Goal: Task Accomplishment & Management: Manage account settings

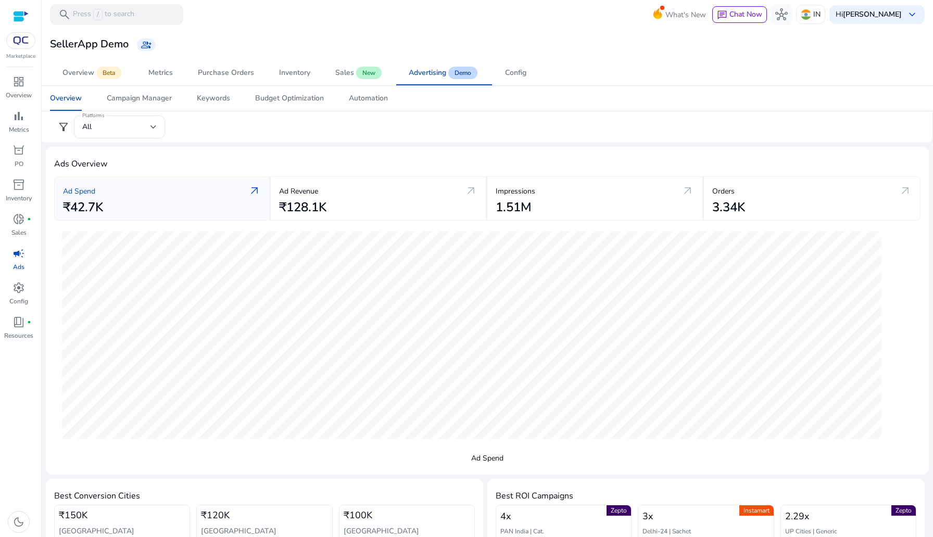
click at [23, 36] on img at bounding box center [20, 40] width 19 height 8
click at [21, 42] on img at bounding box center [20, 40] width 19 height 8
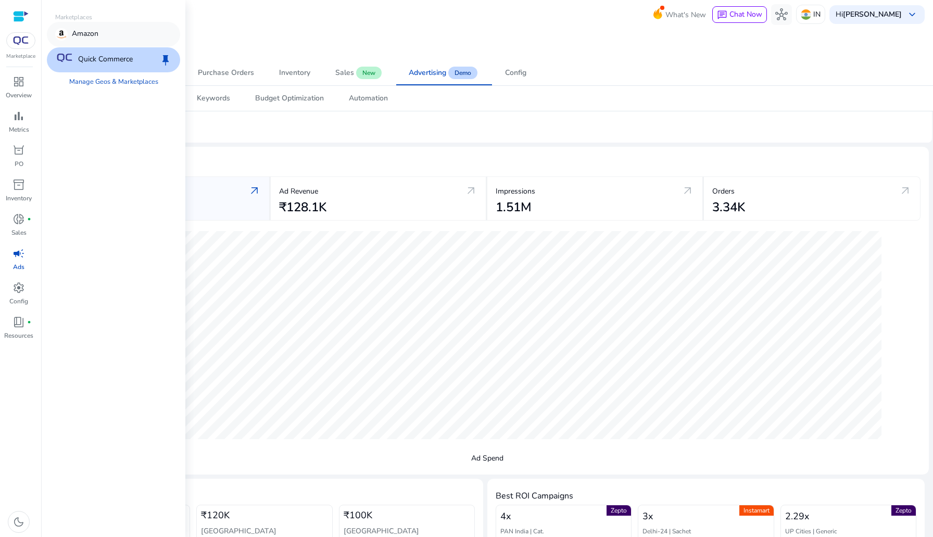
click at [89, 40] on p "Amazon" at bounding box center [85, 34] width 27 height 12
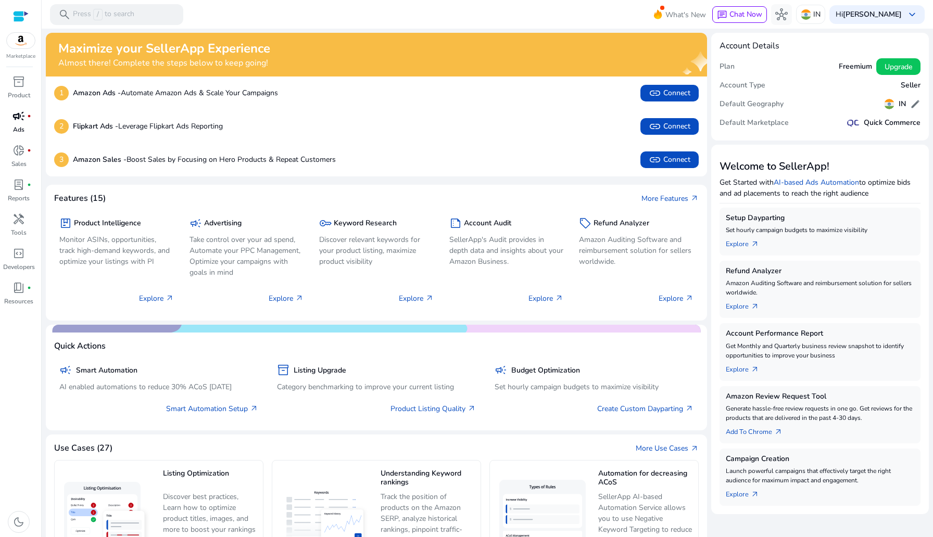
click at [18, 125] on p "Ads" at bounding box center [18, 129] width 11 height 9
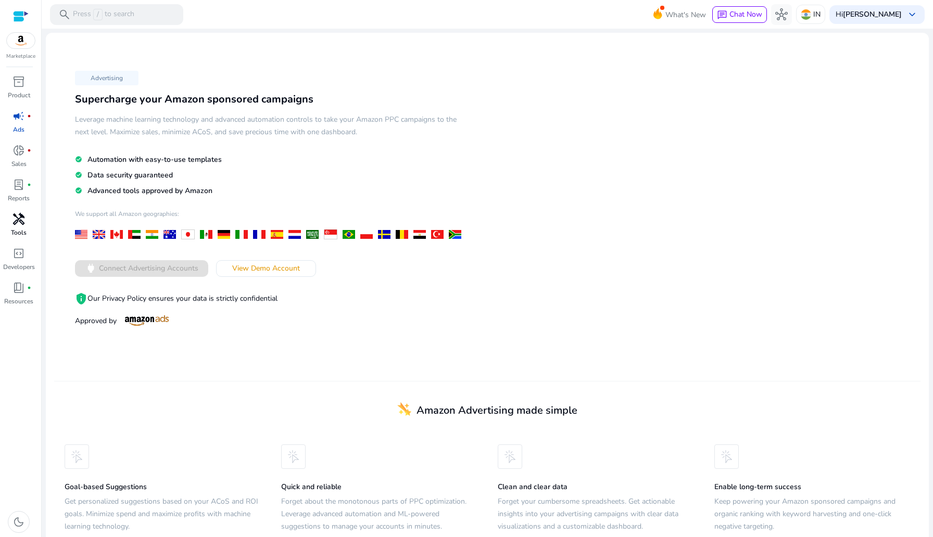
click at [23, 231] on p "Tools" at bounding box center [19, 232] width 16 height 9
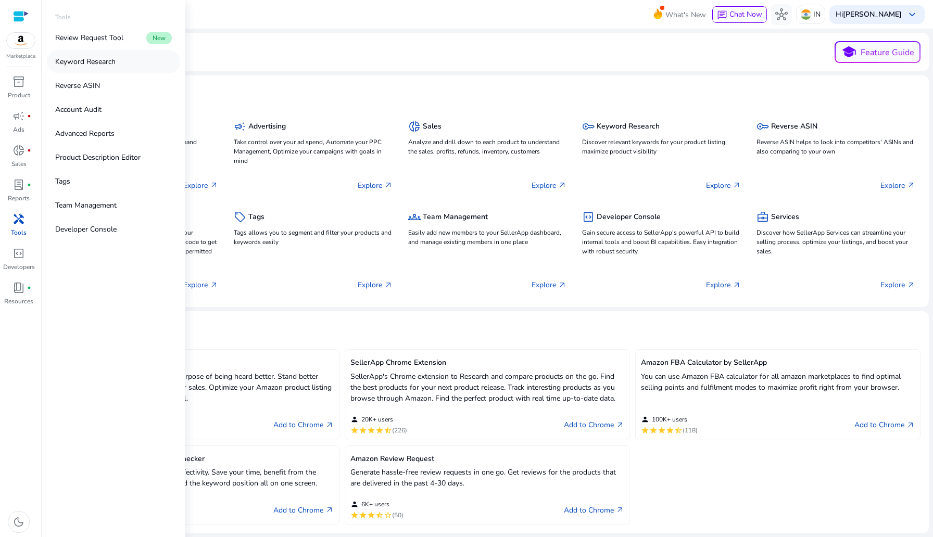
click at [99, 61] on p "Keyword Research" at bounding box center [85, 61] width 60 height 11
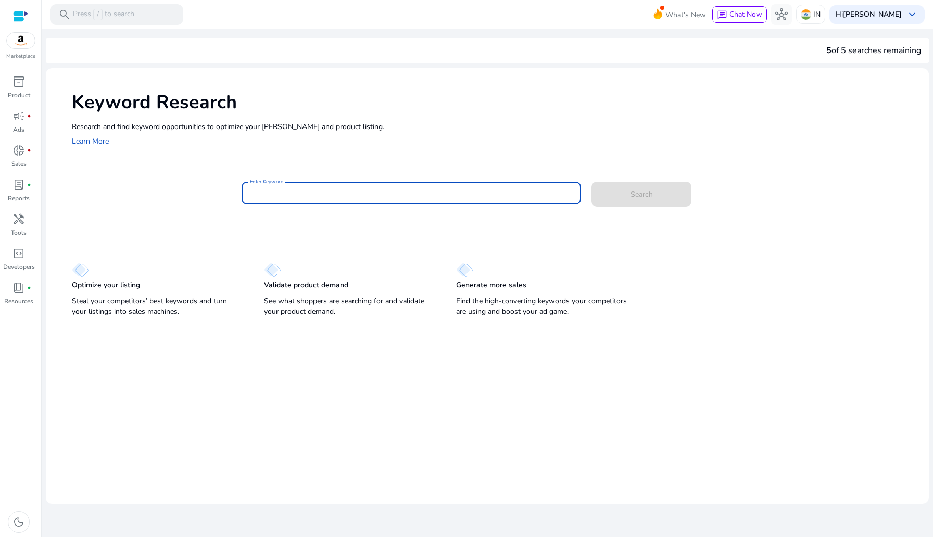
click at [310, 195] on input "Enter Keyword" at bounding box center [411, 192] width 323 height 11
type input "***"
click at [591, 182] on button "Search" at bounding box center [641, 194] width 100 height 25
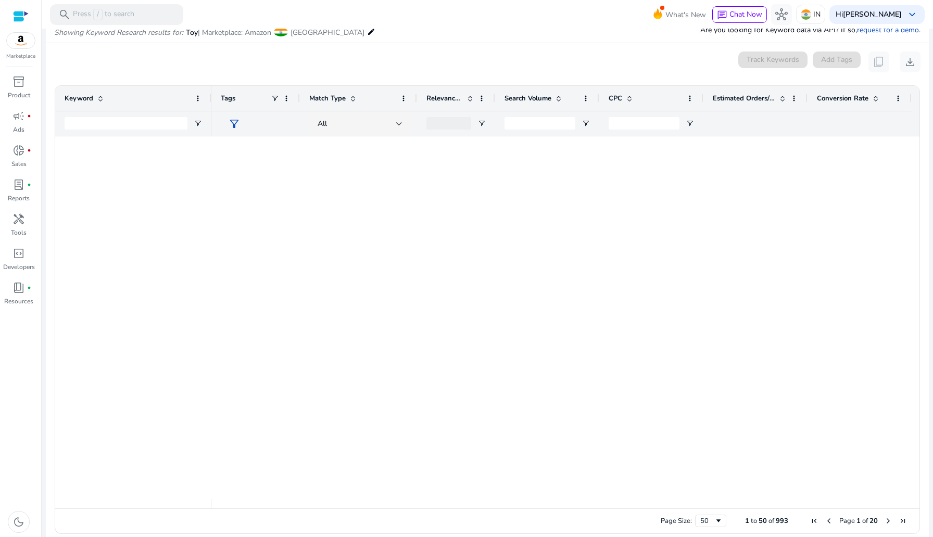
scroll to position [938, 0]
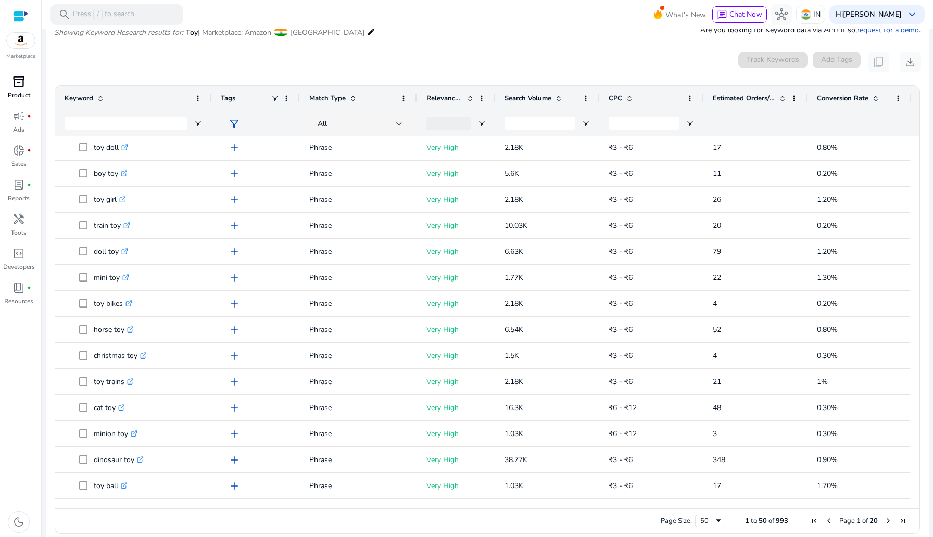
click at [16, 82] on span "inventory_2" at bounding box center [18, 81] width 12 height 12
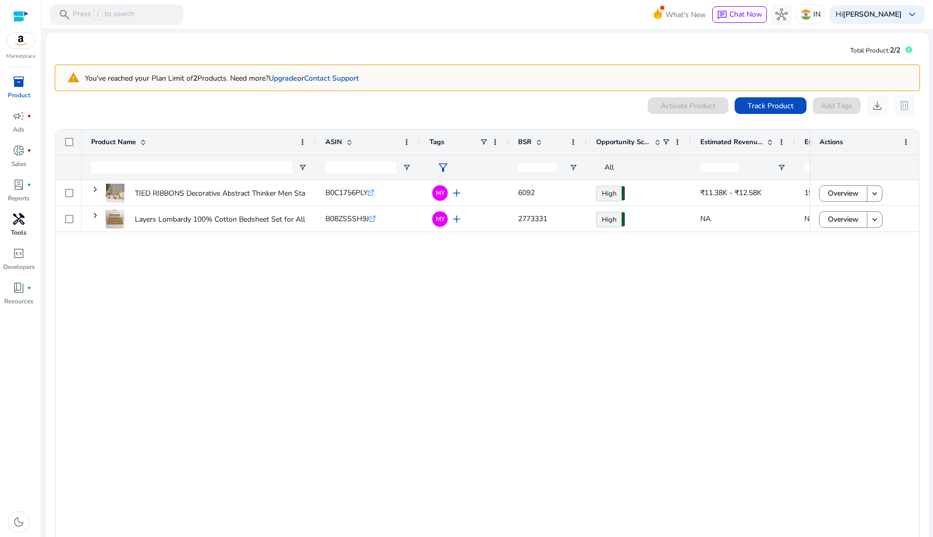
click at [9, 222] on div "handyman" at bounding box center [18, 219] width 29 height 17
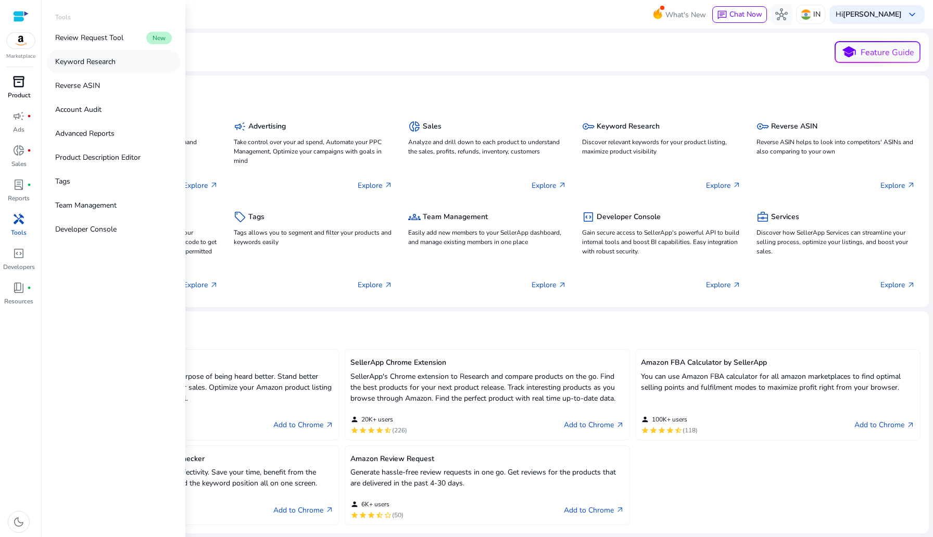
click at [74, 66] on p "Keyword Research" at bounding box center [85, 61] width 60 height 11
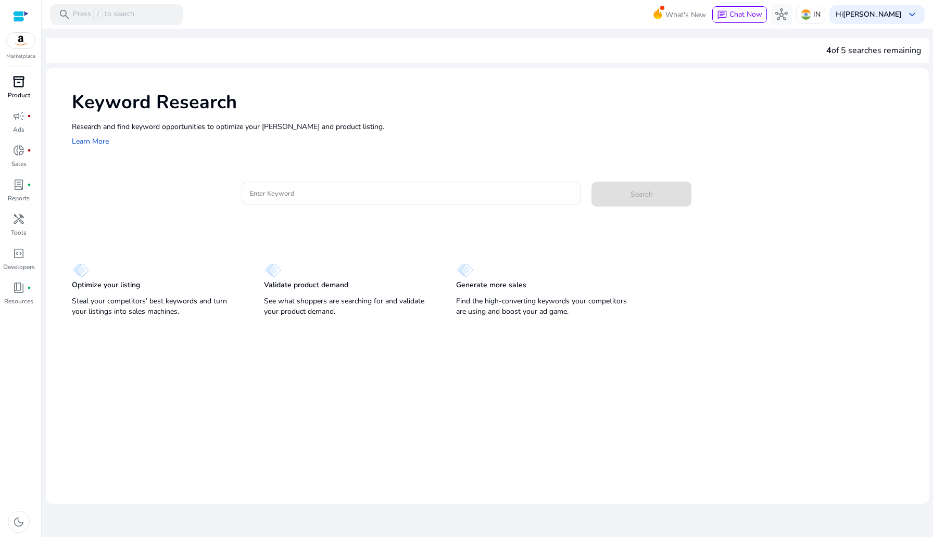
click at [311, 180] on mat-card "Enter Keyword Search" at bounding box center [500, 198] width 857 height 50
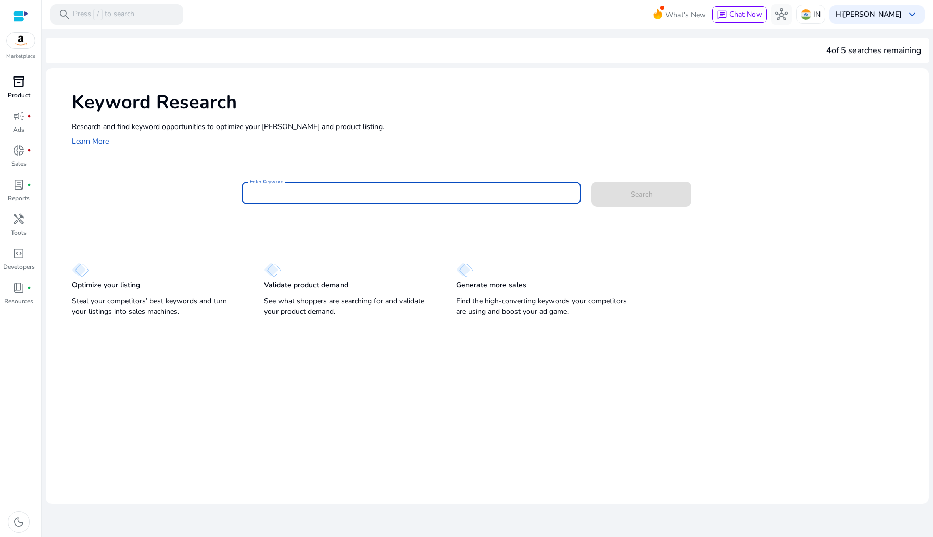
click at [311, 190] on input "Enter Keyword" at bounding box center [411, 192] width 323 height 11
type input "***"
click at [591, 182] on button "Search" at bounding box center [641, 194] width 100 height 25
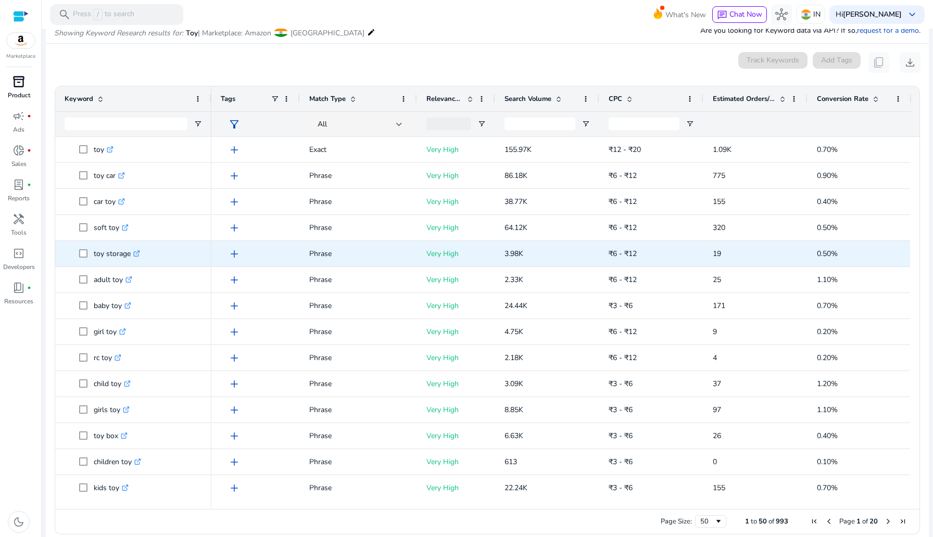
scroll to position [124, 0]
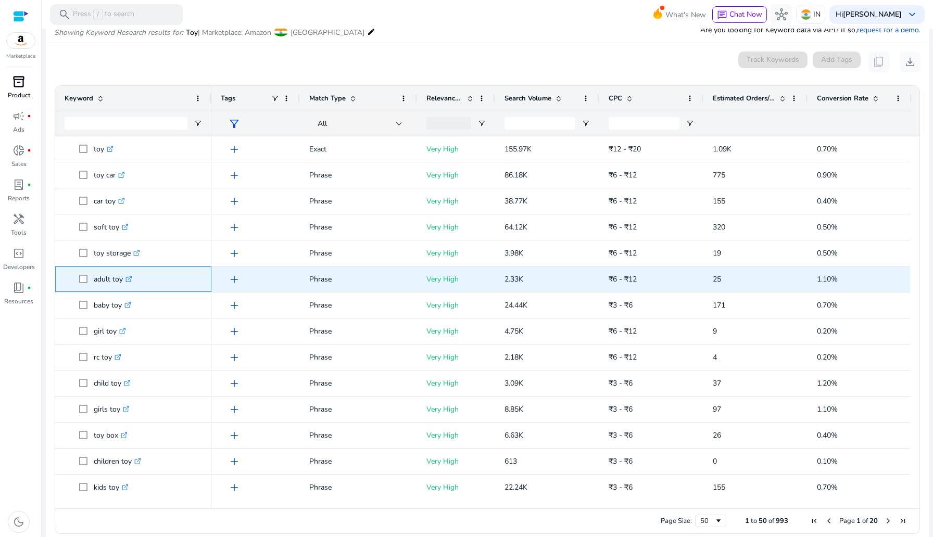
click at [111, 276] on p "adult toy .st0{fill:#2c8af8}" at bounding box center [113, 279] width 39 height 21
click at [132, 277] on icon ".st0{fill:#2c8af8}" at bounding box center [128, 279] width 7 height 7
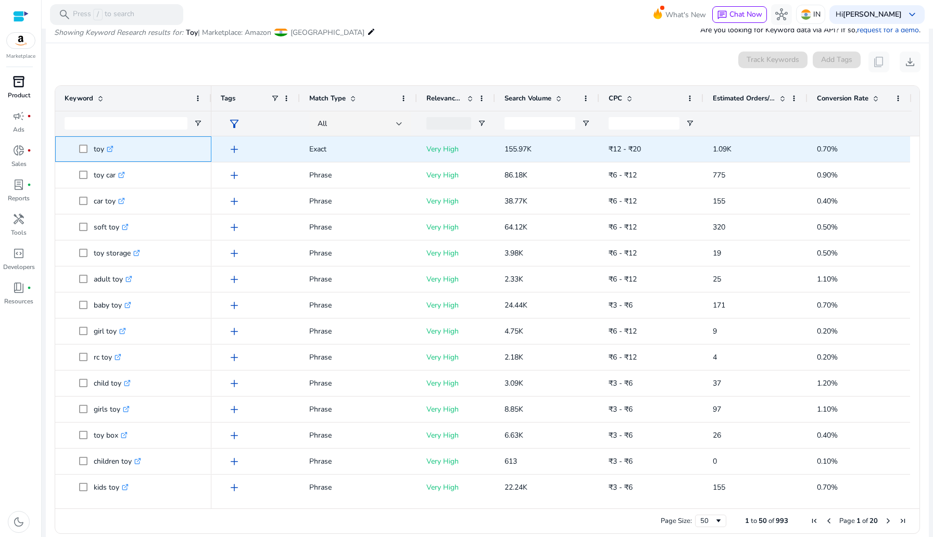
click at [77, 149] on span "toy .st0{fill:#2c8af8}" at bounding box center [133, 148] width 137 height 21
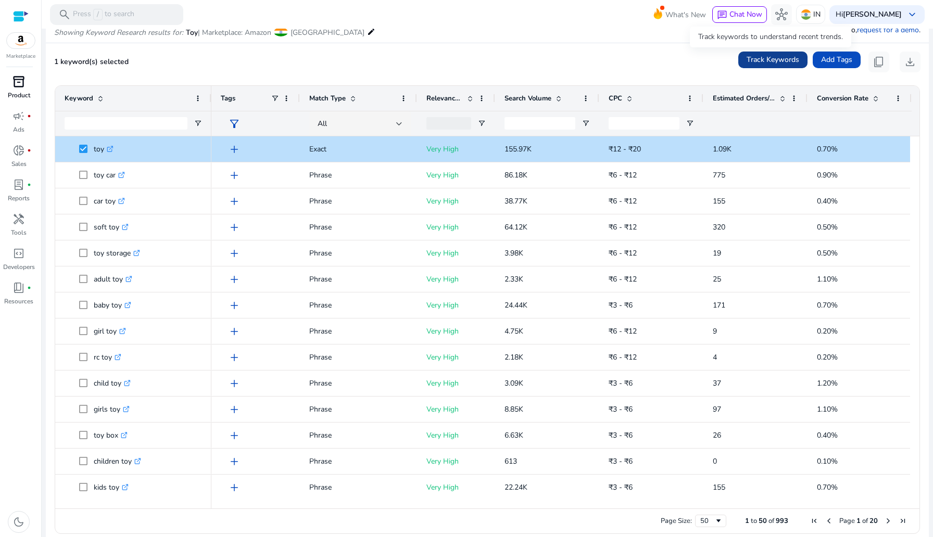
click at [738, 61] on span at bounding box center [772, 59] width 69 height 25
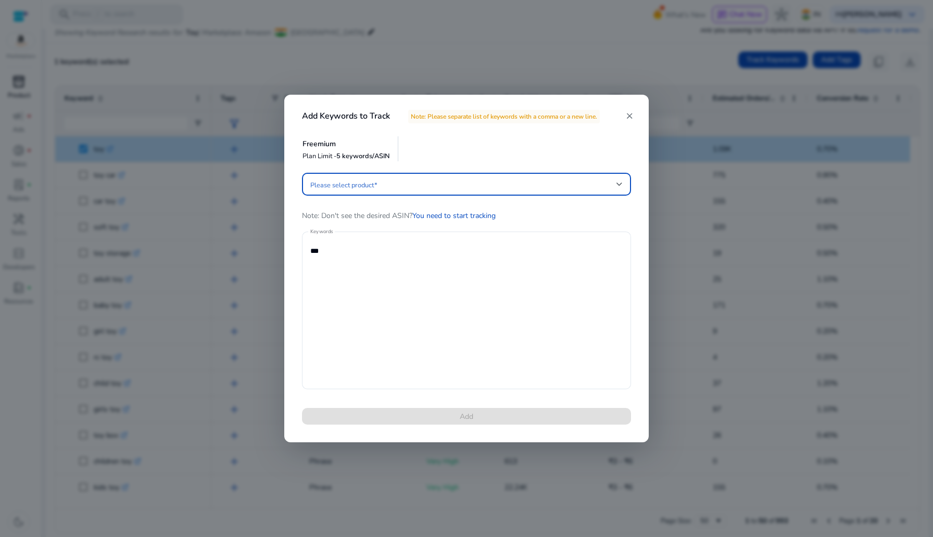
click at [619, 110] on div "Add Keywords to Track Note: Please separate list of keywords with a comma or a …" at bounding box center [466, 110] width 364 height 30
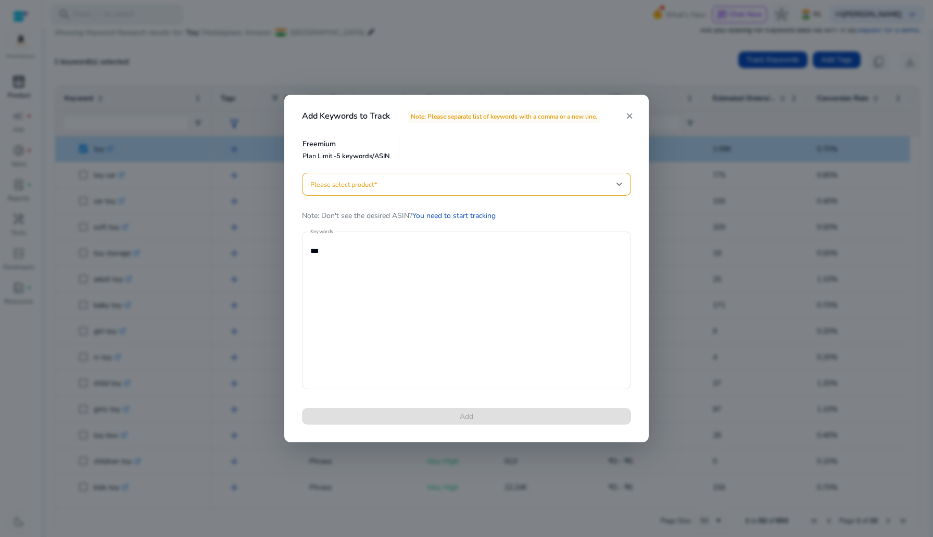
click at [627, 117] on mat-icon "close" at bounding box center [628, 115] width 9 height 9
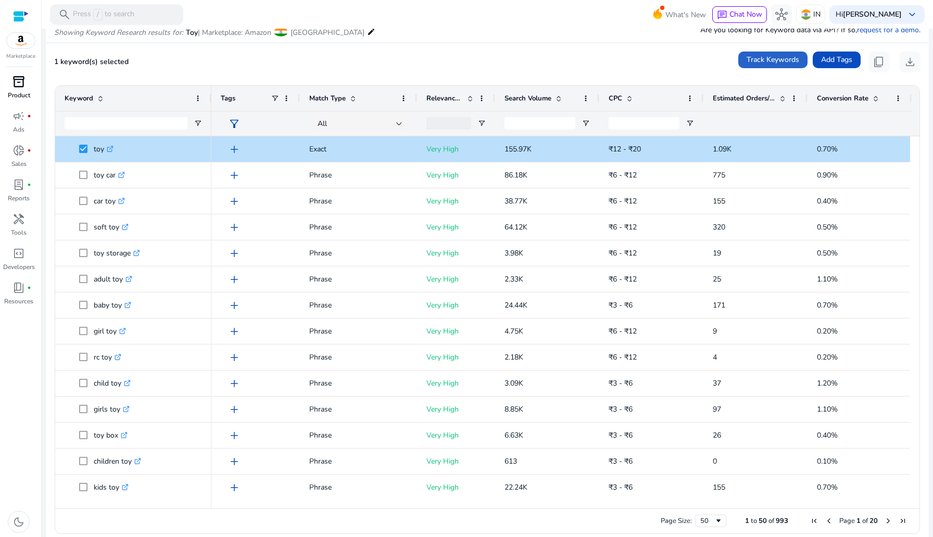
scroll to position [0, 0]
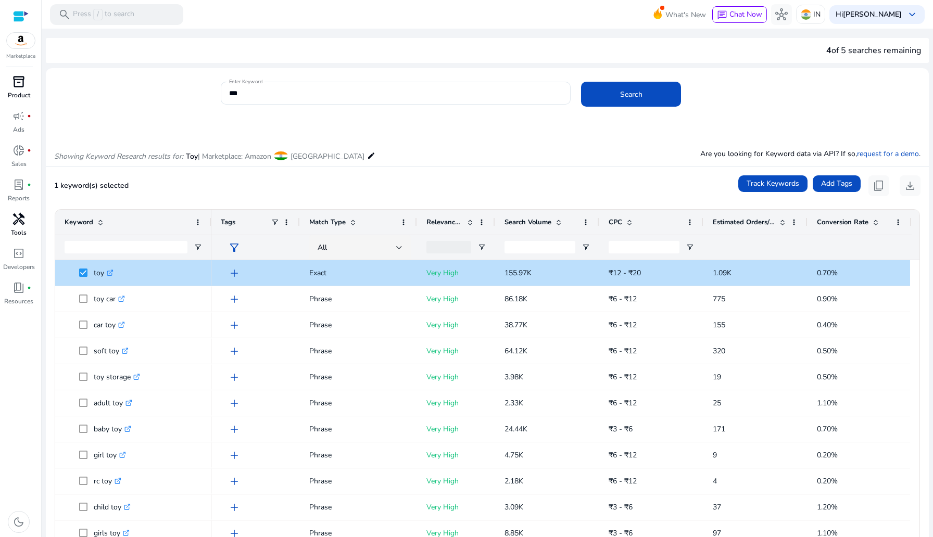
click at [22, 227] on div "handyman" at bounding box center [18, 219] width 29 height 17
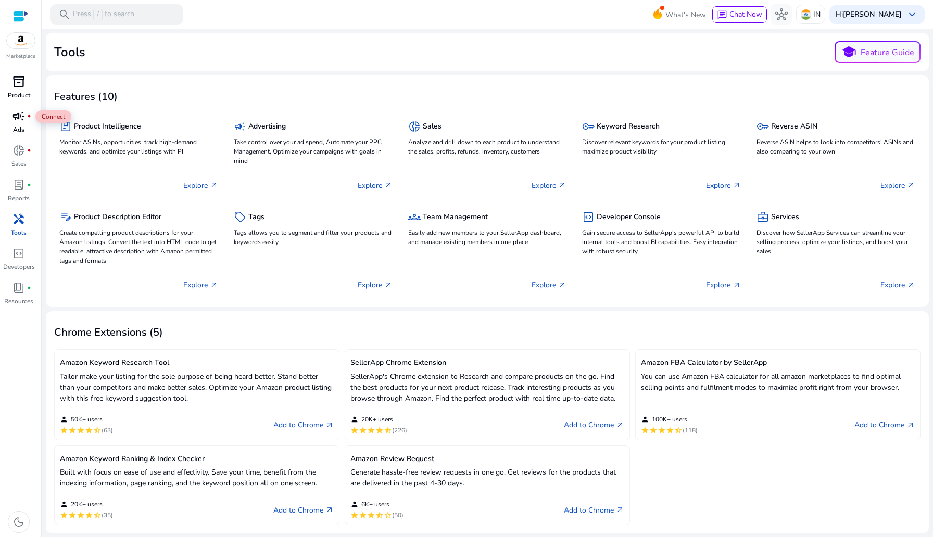
click at [16, 118] on span "campaign" at bounding box center [18, 116] width 12 height 12
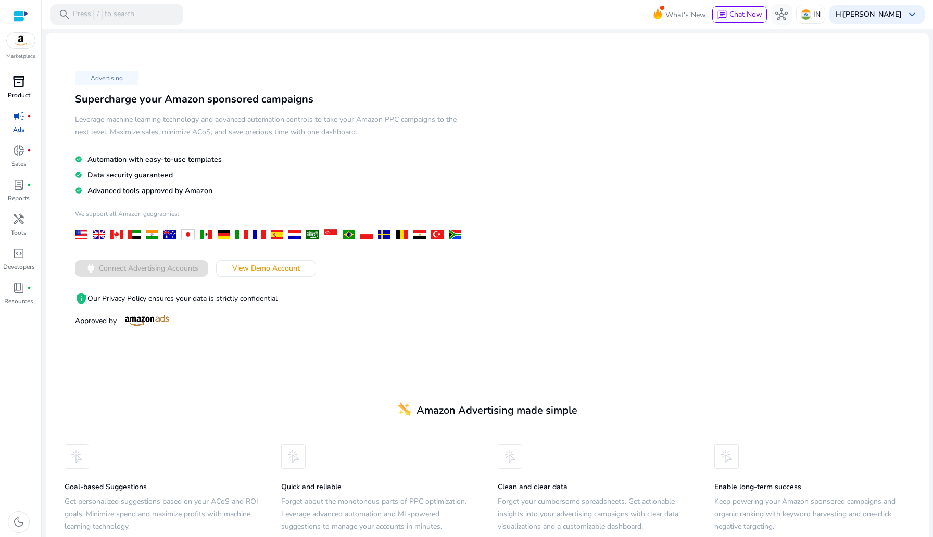
click at [17, 85] on span "inventory_2" at bounding box center [18, 81] width 12 height 12
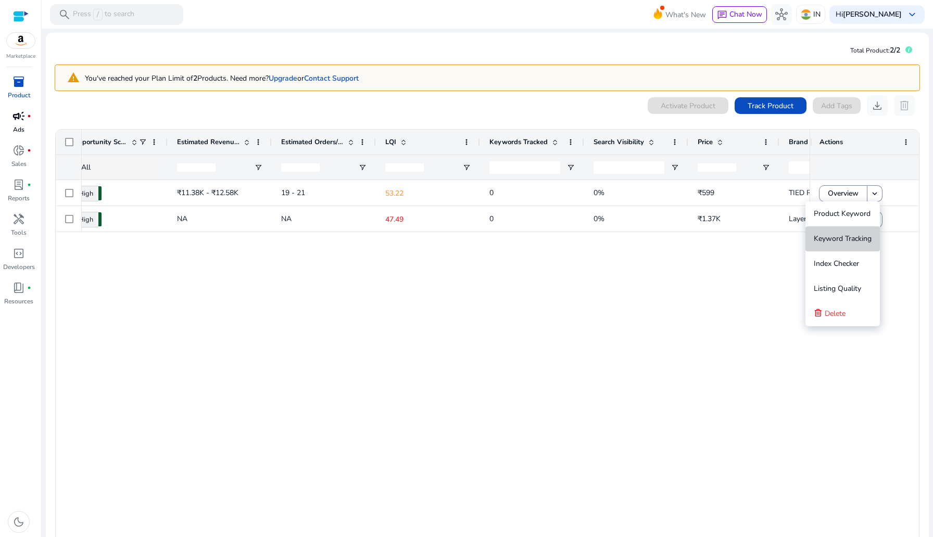
click at [856, 238] on span "Keyword Tracking" at bounding box center [842, 239] width 58 height 10
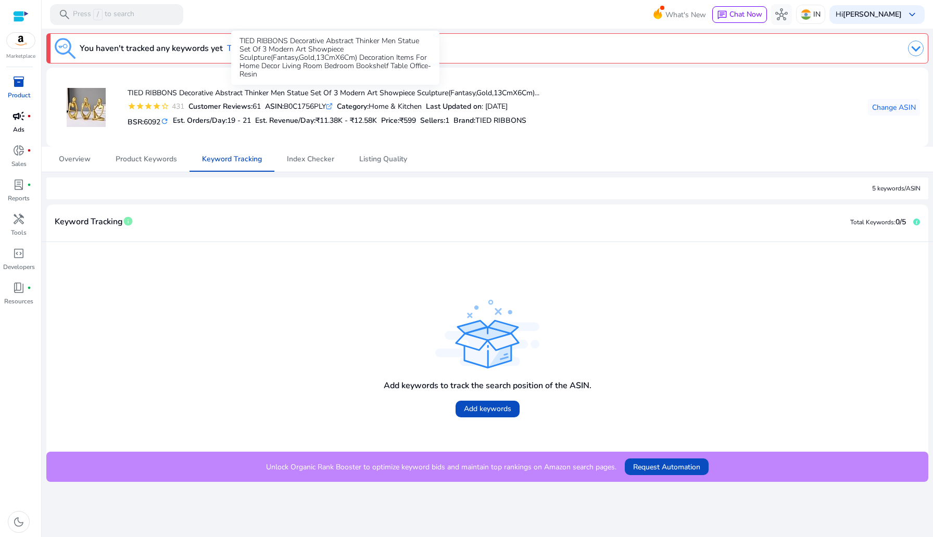
drag, startPoint x: 128, startPoint y: 93, endPoint x: 179, endPoint y: 93, distance: 51.0
click at [179, 93] on h4 "TIED RIBBONS Decorative Abstract Thinker Men Statue Set Of 3 Modern Art Showpie…" at bounding box center [334, 93] width 412 height 9
copy h4 "TIED RIBBONS"
click at [471, 403] on span at bounding box center [487, 409] width 64 height 25
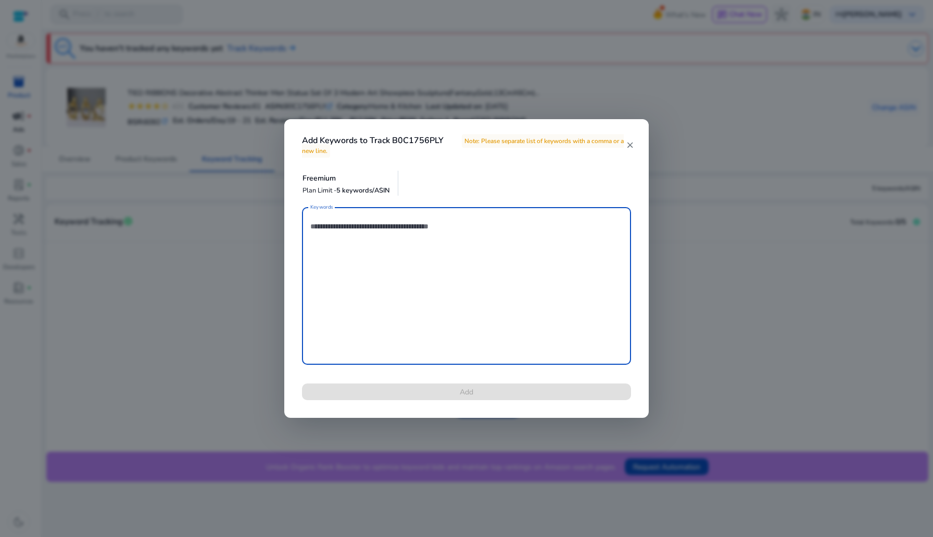
paste textarea "**********"
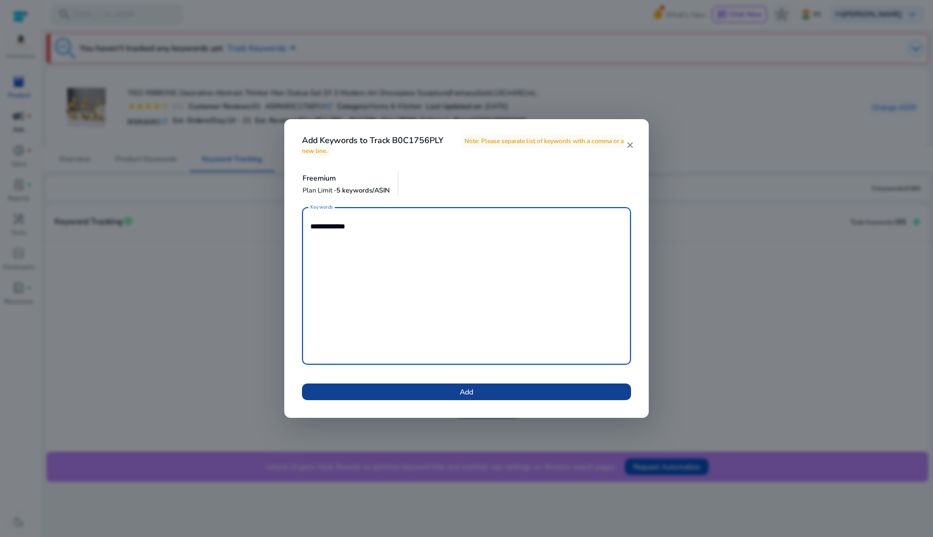
type textarea "**********"
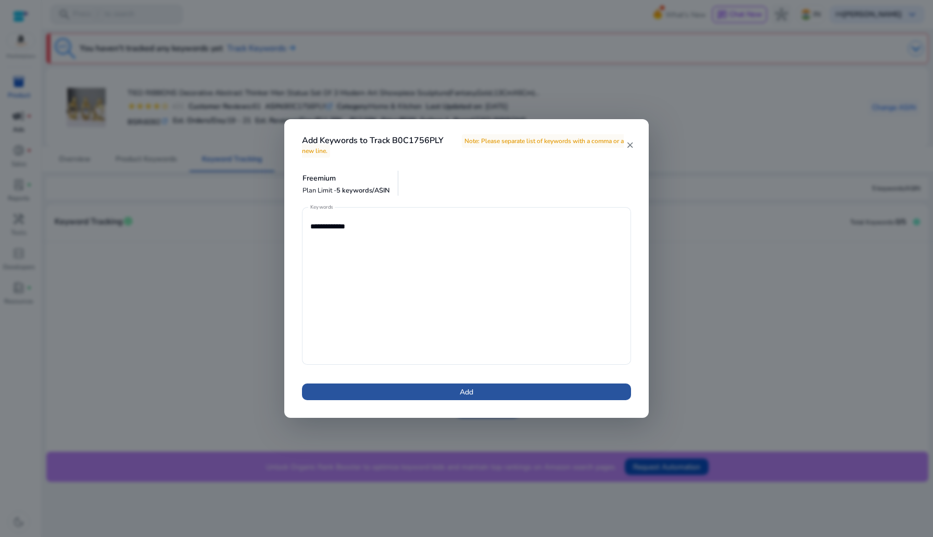
click at [412, 394] on span at bounding box center [466, 391] width 329 height 25
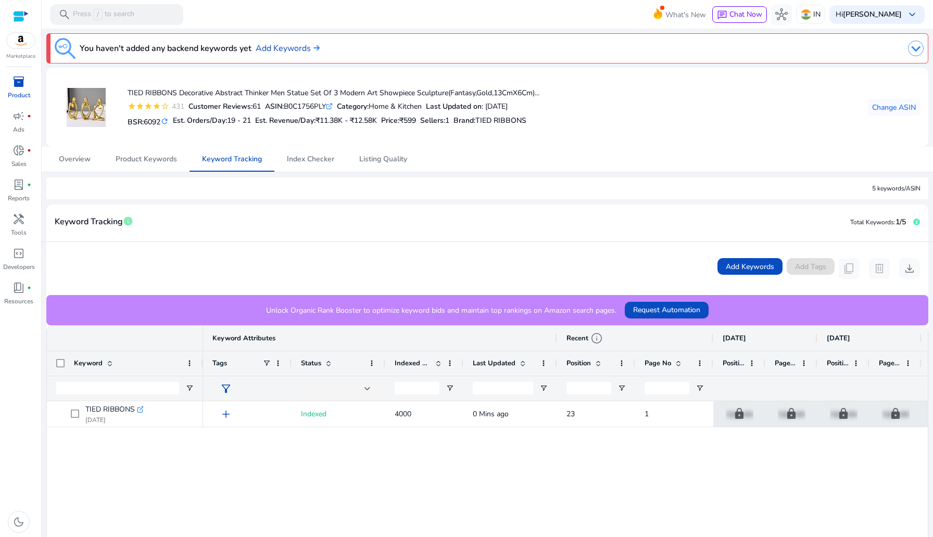
click at [478, 225] on mat-card-header "Keyword Tracking info Total Keywords: 1/5" at bounding box center [487, 227] width 882 height 29
click at [22, 126] on p "Ads" at bounding box center [18, 129] width 11 height 9
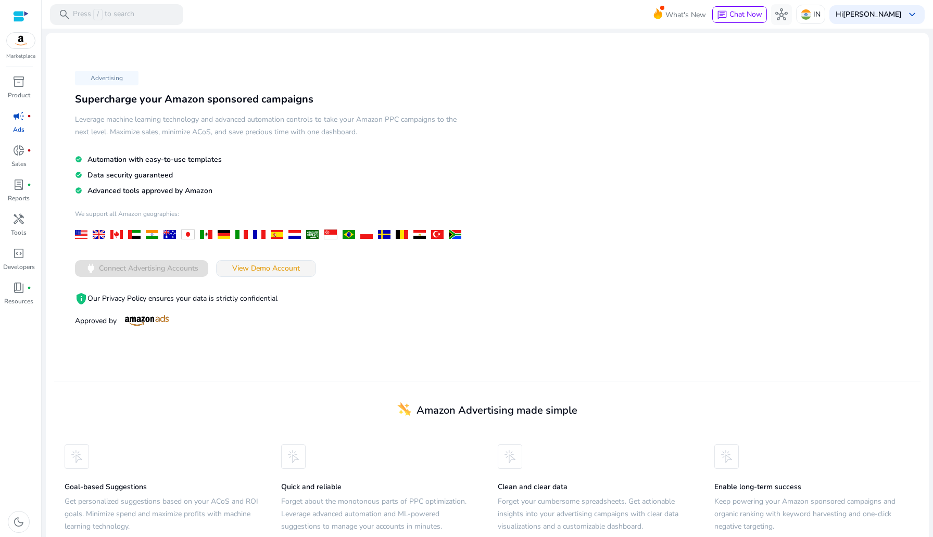
click at [248, 270] on span "View Demo Account" at bounding box center [266, 268] width 68 height 11
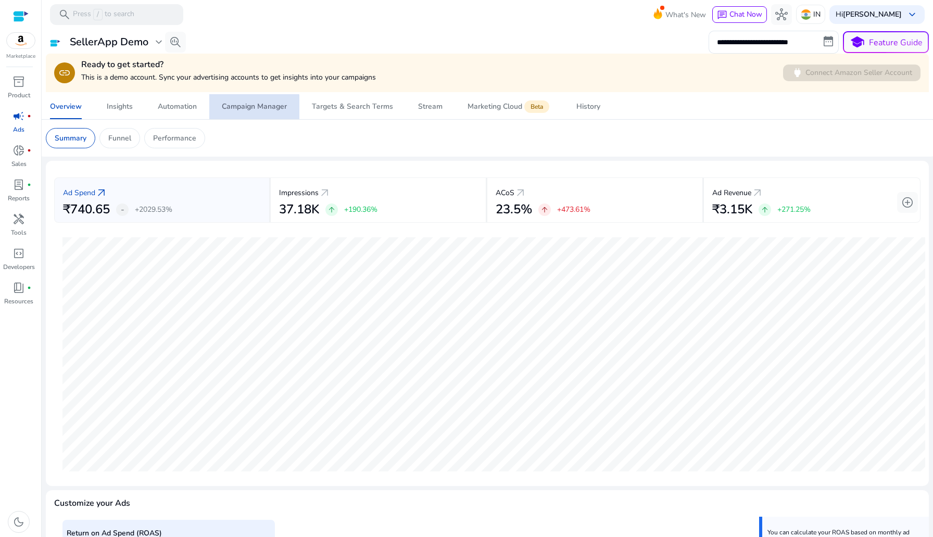
click at [245, 114] on span "Campaign Manager" at bounding box center [254, 106] width 65 height 25
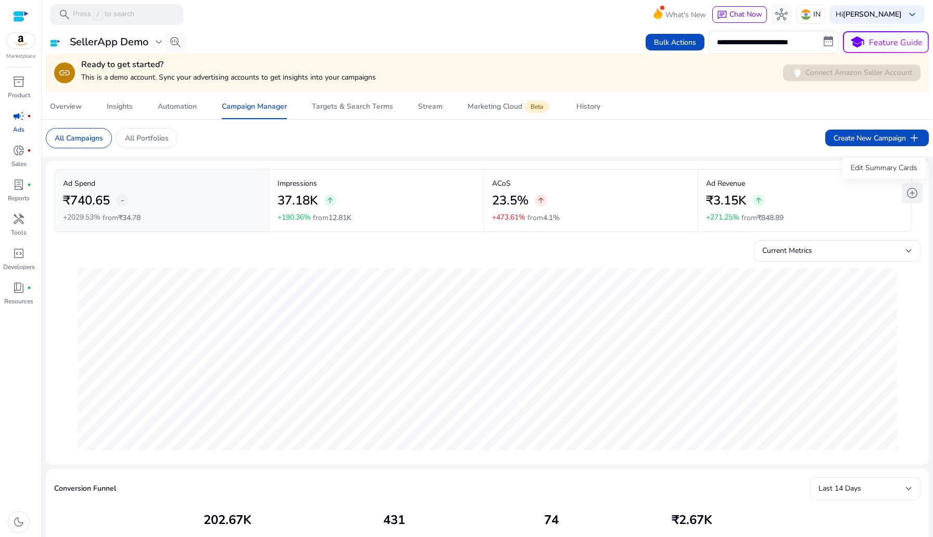
click at [907, 197] on span "add_circle" at bounding box center [912, 193] width 12 height 12
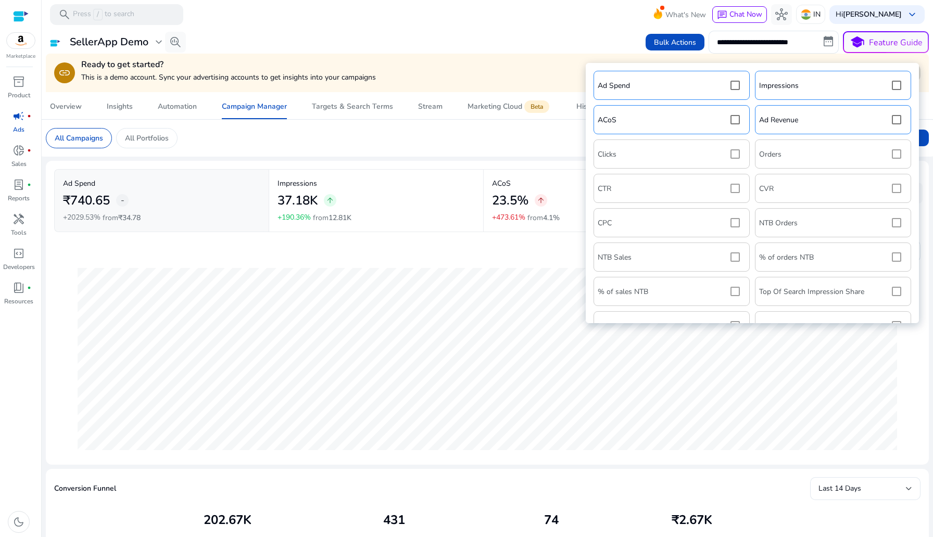
click at [801, 191] on div "Ad Spend Impressions ACoS Ad Revenue Clicks Orders CTR CVR CPC NTB Orders NTB S…" at bounding box center [752, 268] width 323 height 400
click at [891, 190] on div "Ad Spend Impressions ACoS Ad Revenue Clicks Orders CTR CVR CPC NTB Orders NTB S…" at bounding box center [752, 268] width 323 height 400
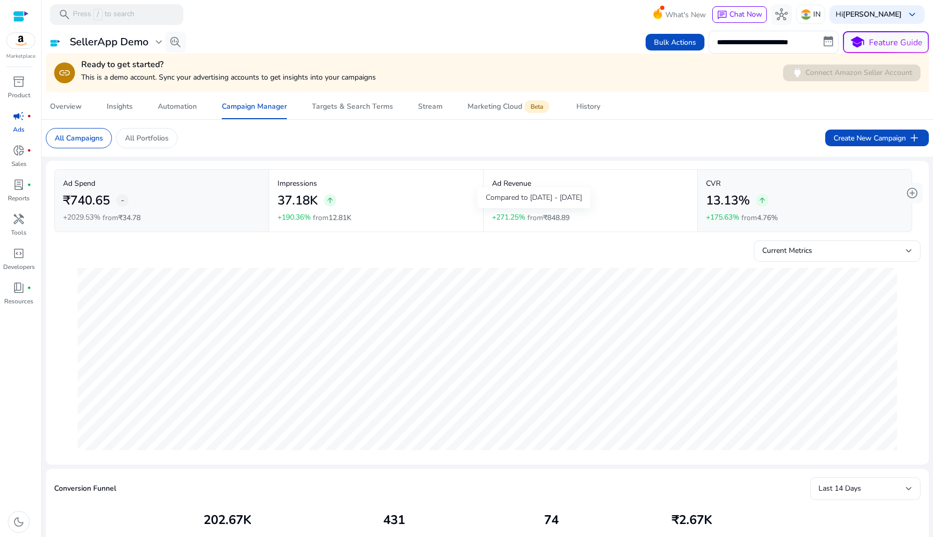
click at [528, 202] on div "Compared to [DATE] - [DATE]" at bounding box center [533, 197] width 113 height 21
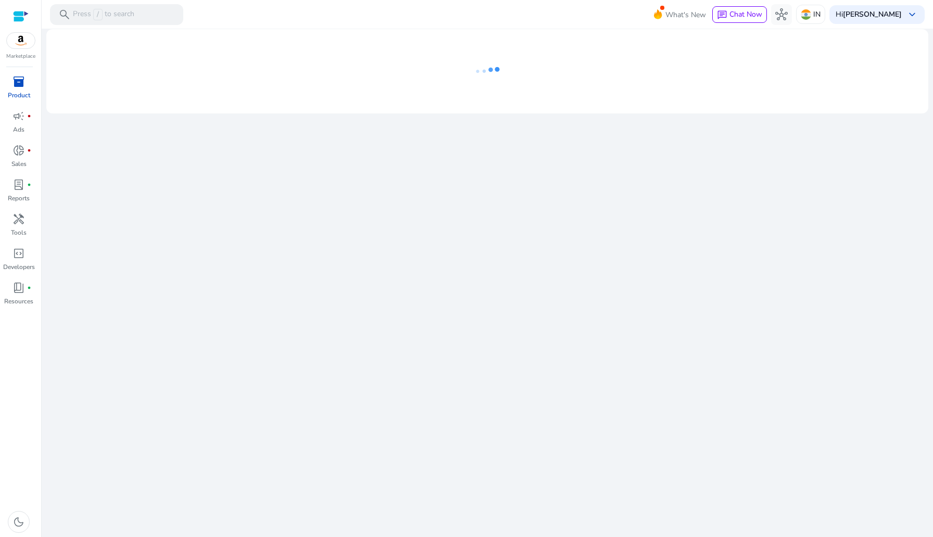
click at [21, 89] on div "inventory_2" at bounding box center [18, 81] width 29 height 17
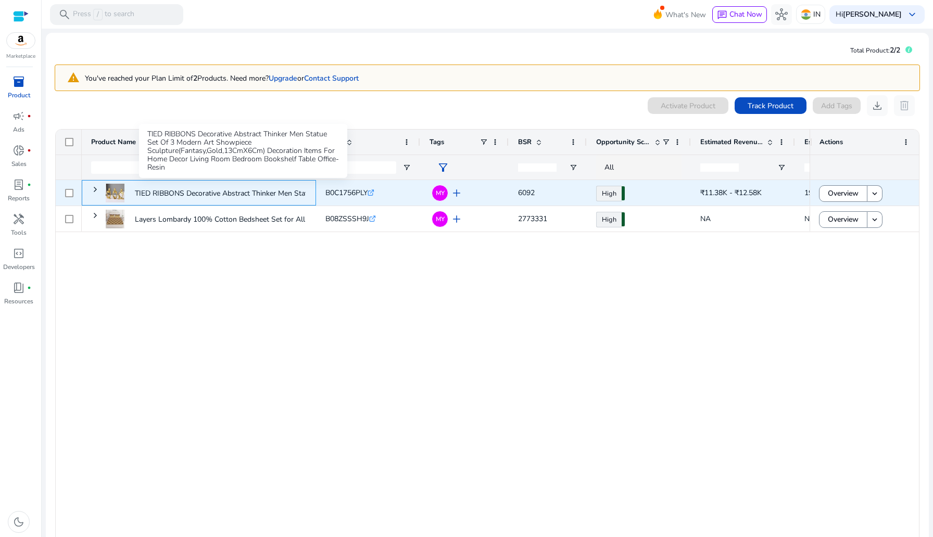
click at [139, 195] on p "TIED RIBBONS Decorative Abstract Thinker Men Statue Set Of 3..." at bounding box center [242, 193] width 215 height 21
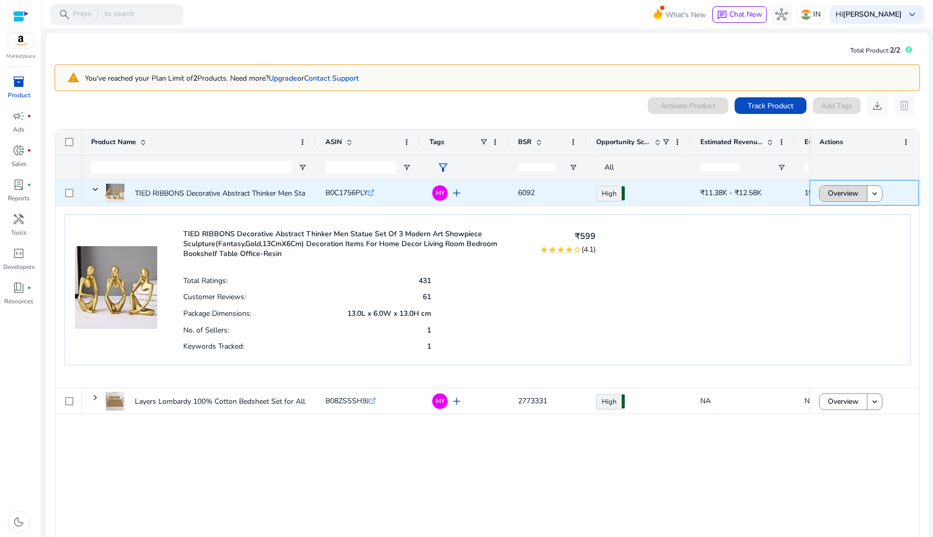
click at [845, 190] on span "Overview" at bounding box center [842, 193] width 31 height 21
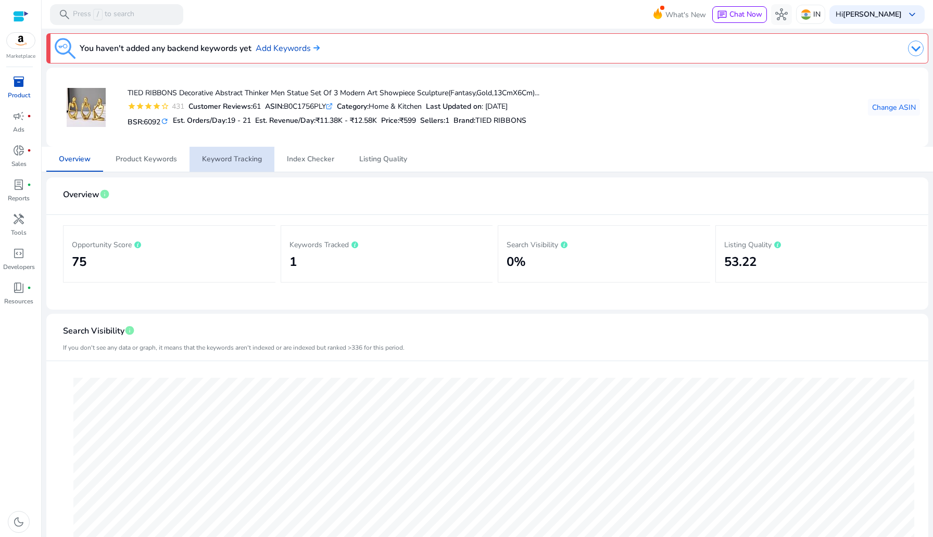
click at [244, 165] on span "Keyword Tracking" at bounding box center [232, 159] width 60 height 25
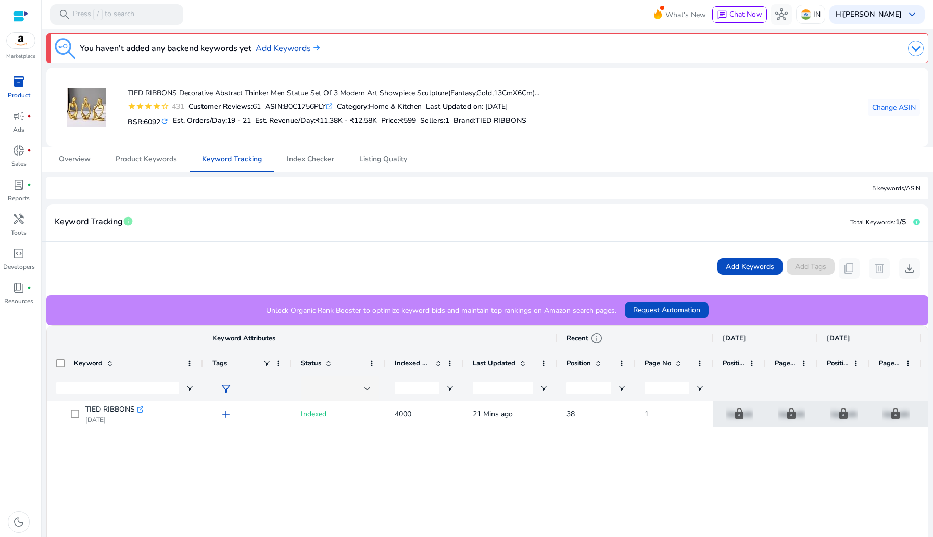
click at [224, 385] on span "filter_alt" at bounding box center [226, 389] width 12 height 12
drag, startPoint x: 174, startPoint y: 405, endPoint x: 157, endPoint y: 405, distance: 16.7
click at [157, 405] on div "🔍 add Create new tag Apply" at bounding box center [466, 268] width 933 height 537
click at [161, 405] on div "🔍 add Create new tag Apply" at bounding box center [224, 417] width 133 height 46
click at [211, 425] on link "add Create new tag" at bounding box center [198, 427] width 72 height 12
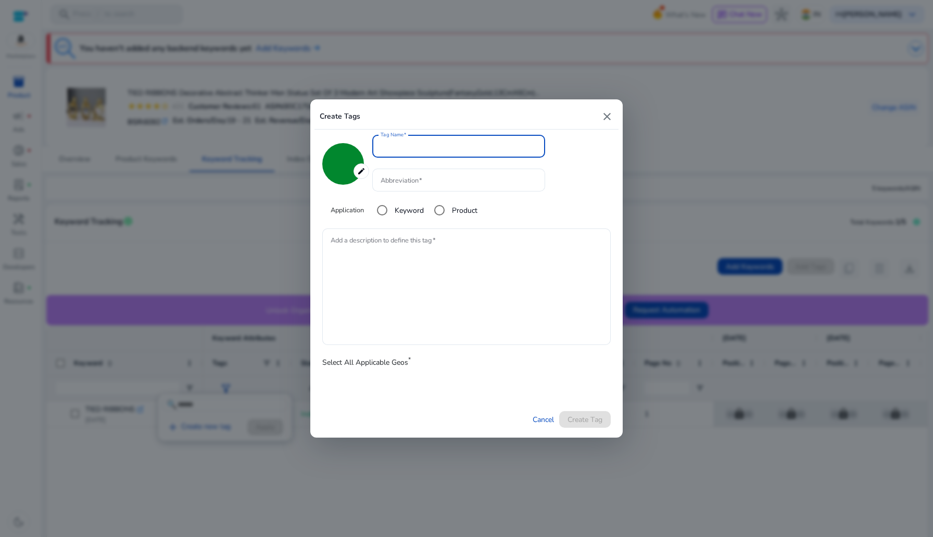
type input "*******"
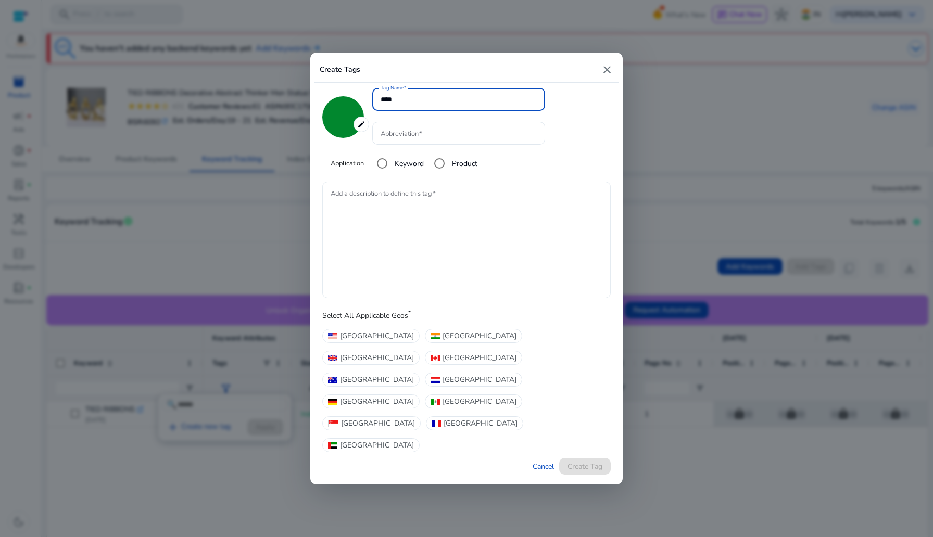
type input "***"
click at [390, 273] on textarea "Add a description to define this tag" at bounding box center [466, 240] width 272 height 106
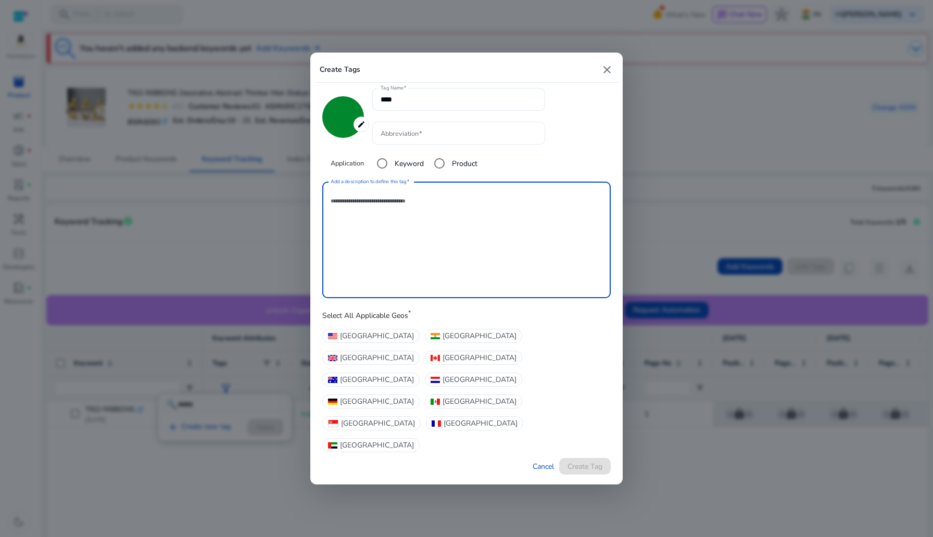
click at [419, 139] on input "Abbreviation" at bounding box center [458, 133] width 156 height 11
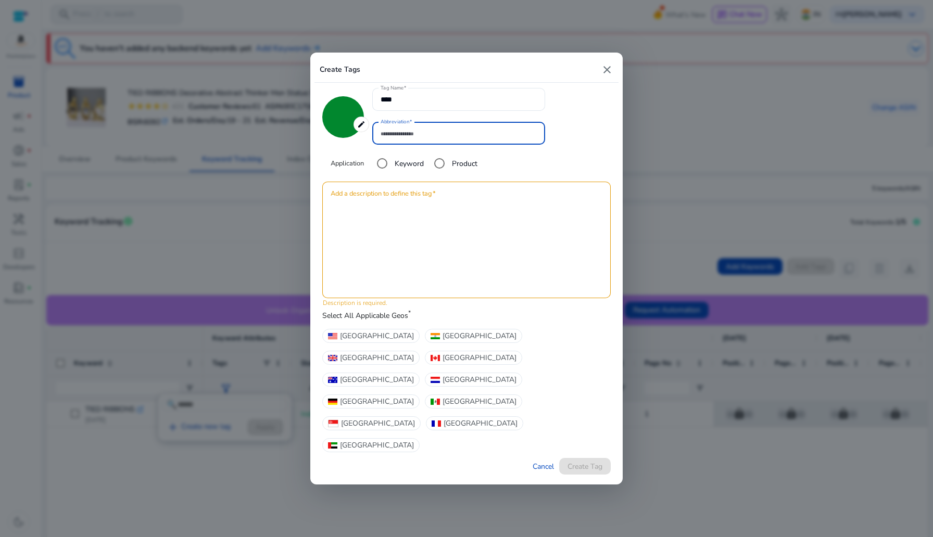
click at [364, 132] on mat-icon "edit" at bounding box center [361, 125] width 16 height 16
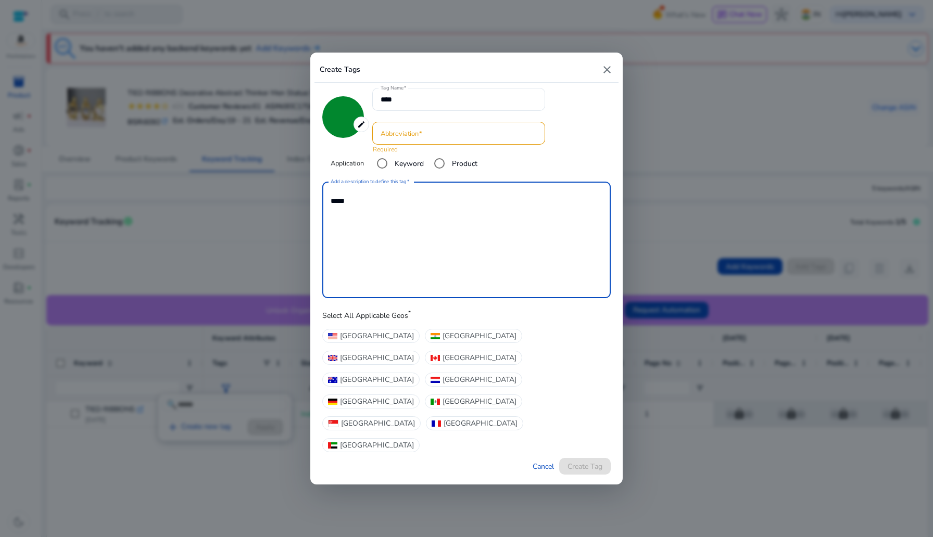
type textarea "****"
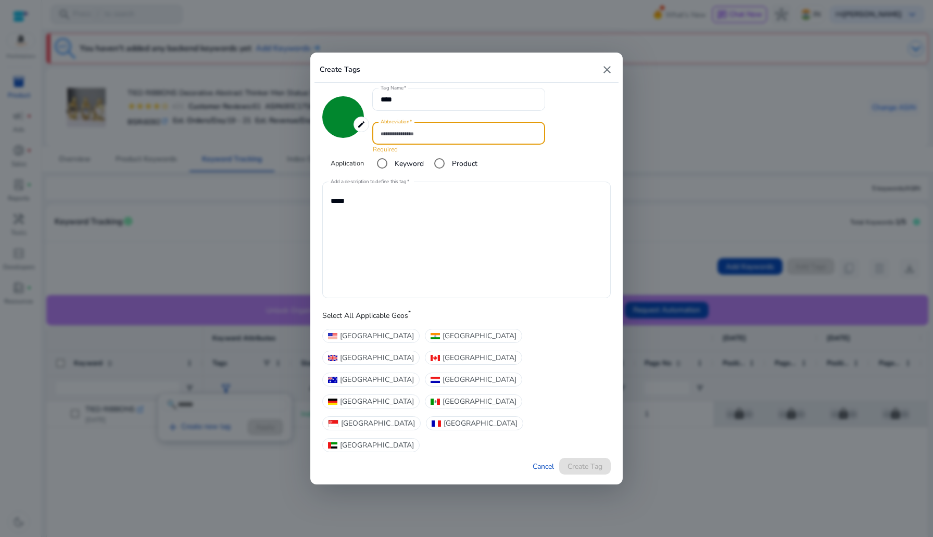
click at [416, 139] on input "Abbreviation" at bounding box center [458, 133] width 156 height 11
type input "**"
click at [424, 361] on div "United States India United Kingdom Canada Australia Netherlands Germany Mexico …" at bounding box center [466, 389] width 288 height 126
click at [442, 341] on span "[GEOGRAPHIC_DATA]" at bounding box center [479, 335] width 74 height 11
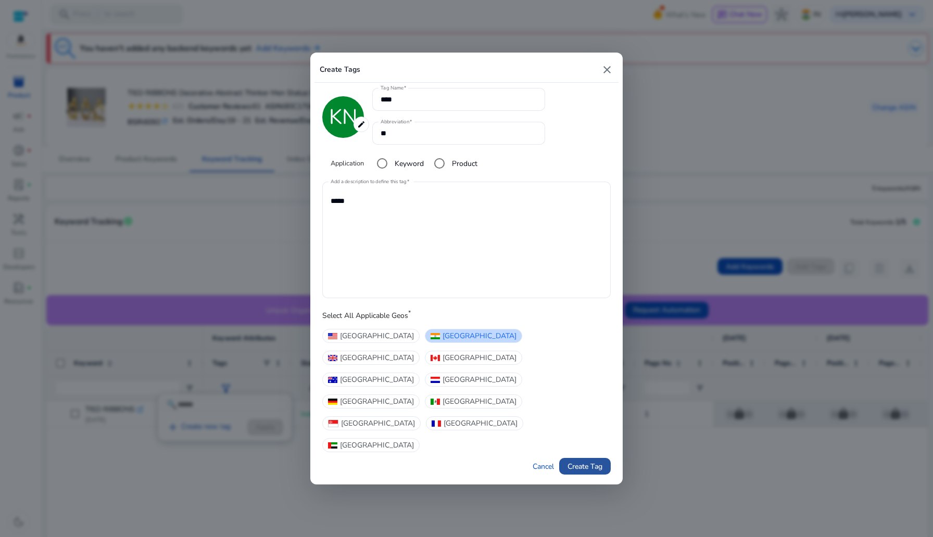
click at [581, 461] on span "Create Tag" at bounding box center [584, 466] width 35 height 11
type input "*******"
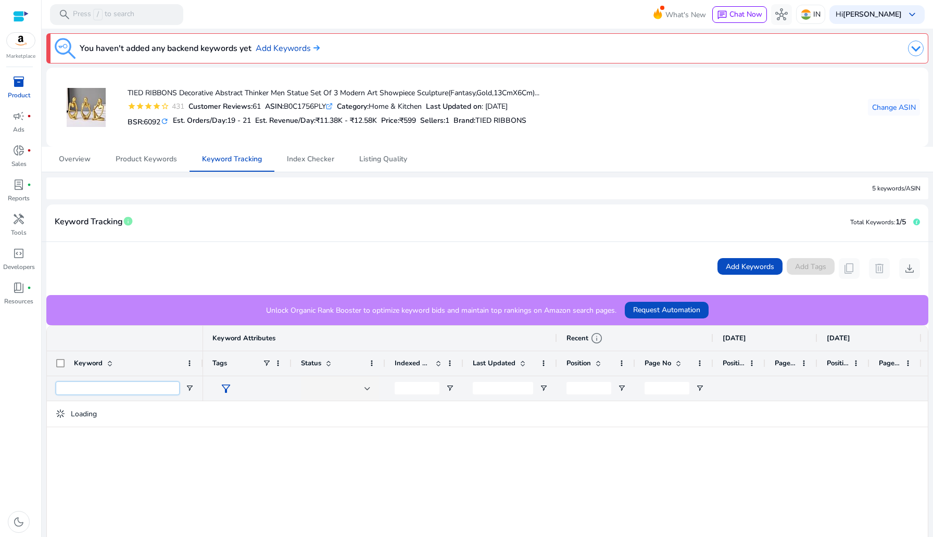
click at [152, 386] on input "Keyword Filter Input" at bounding box center [117, 388] width 123 height 12
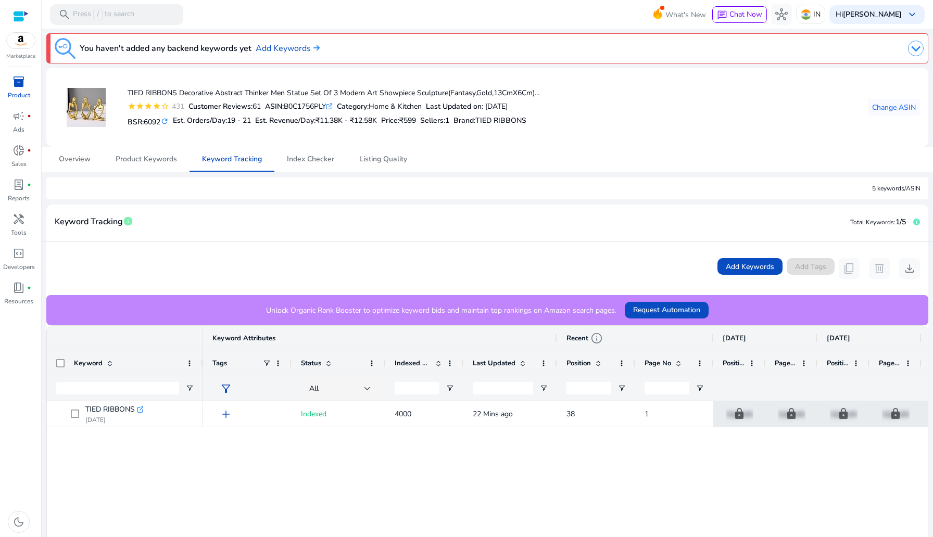
click at [226, 392] on span "filter_alt" at bounding box center [226, 389] width 12 height 12
click at [226, 407] on input at bounding box center [224, 405] width 125 height 12
type input "******"
type input "****"
click at [213, 424] on link "add Create new tag" at bounding box center [198, 427] width 72 height 12
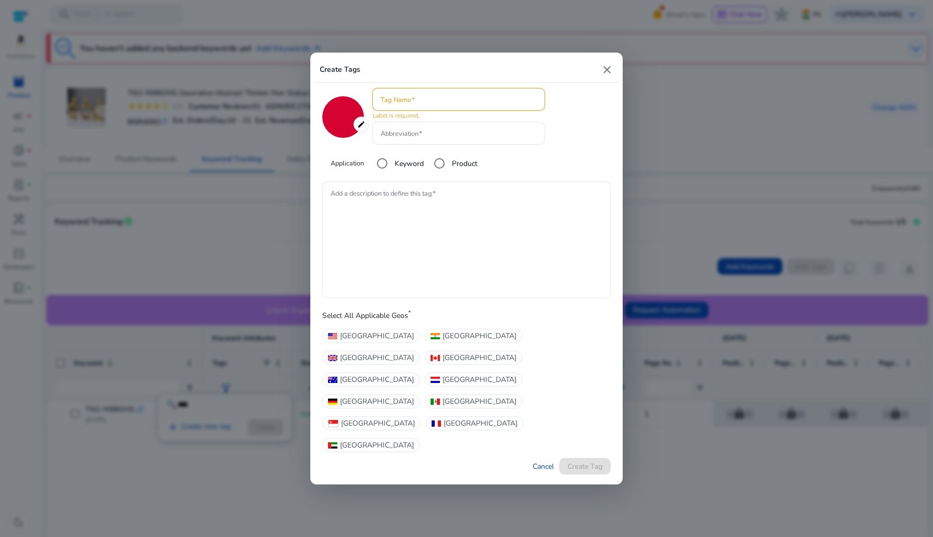
click at [601, 76] on mat-icon "close" at bounding box center [607, 69] width 12 height 12
type input "*******"
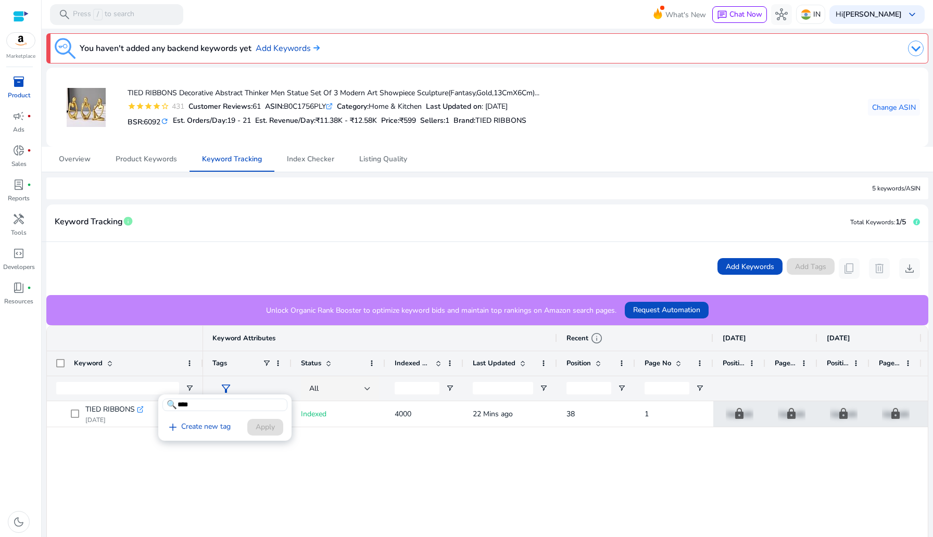
click at [601, 99] on div at bounding box center [466, 268] width 933 height 537
click at [14, 342] on div "inventory_2 Product campaign fiber_manual_record Ads donut_small fiber_manual_r…" at bounding box center [20, 305] width 41 height 464
click at [22, 18] on div at bounding box center [21, 16] width 16 height 12
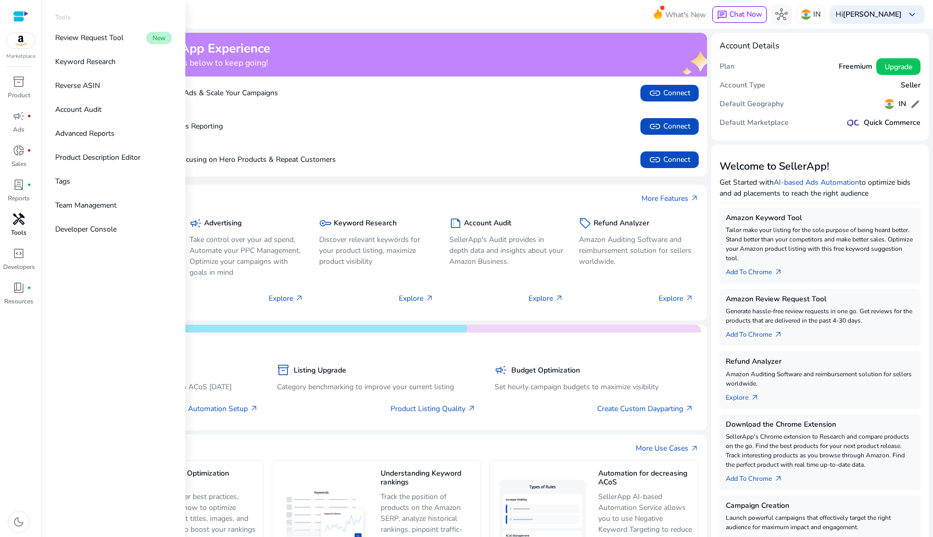
click at [19, 220] on span "handyman" at bounding box center [18, 219] width 12 height 12
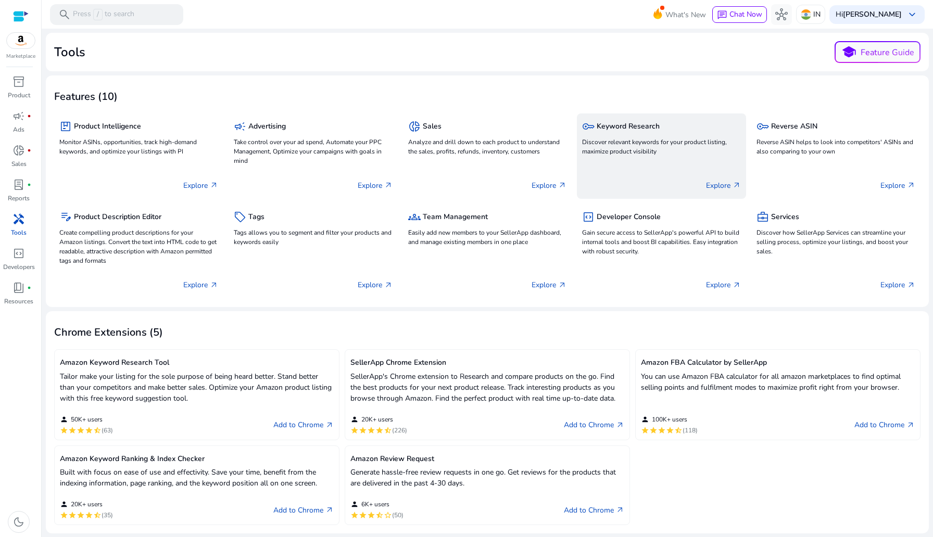
click at [679, 159] on div "key Keyword Research Discover relevant keywords for your product listing, maxim…" at bounding box center [661, 155] width 169 height 85
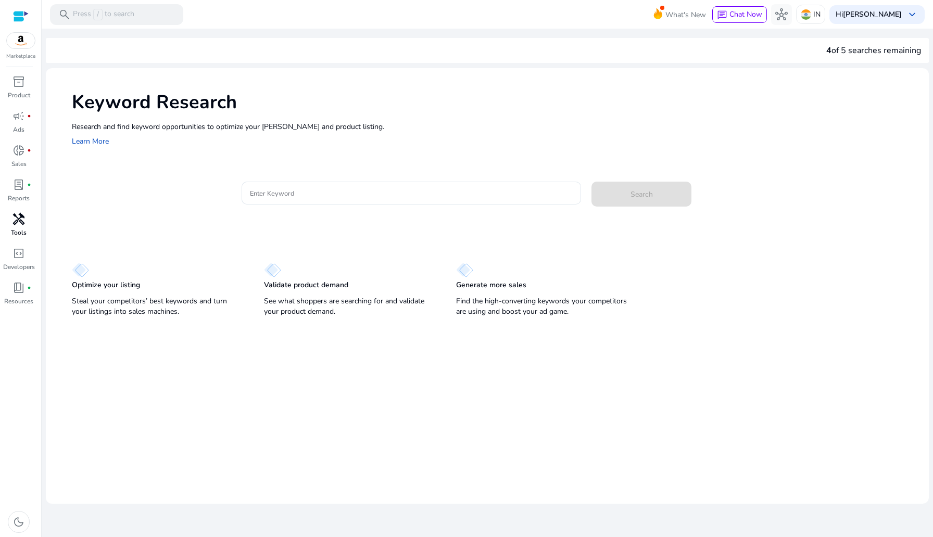
click at [104, 135] on div "Research and find keyword opportunities to optimize your ad campaigns and produ…" at bounding box center [495, 134] width 846 height 27
click at [104, 137] on link "Learn More" at bounding box center [90, 141] width 37 height 10
click at [340, 186] on div at bounding box center [411, 193] width 323 height 23
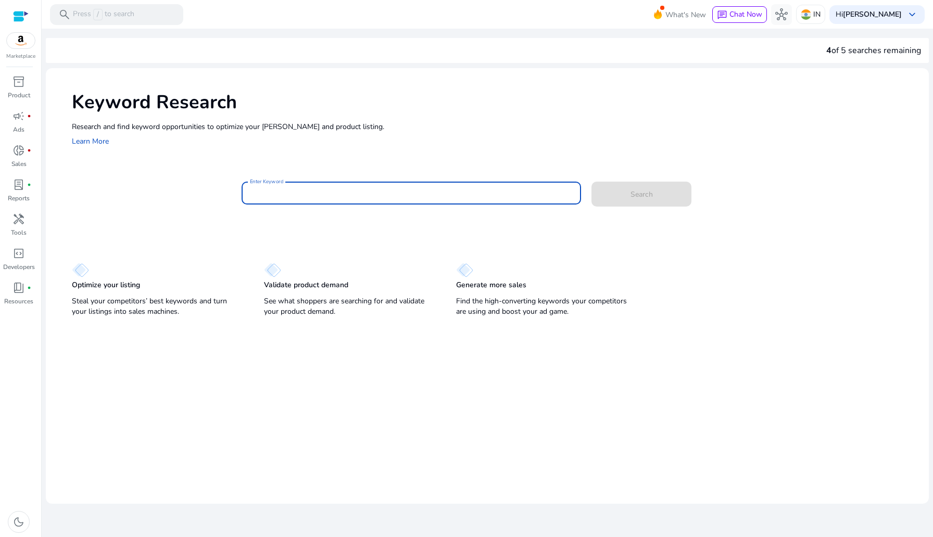
click at [340, 202] on div at bounding box center [411, 193] width 323 height 23
click at [337, 191] on input "Enter Keyword" at bounding box center [411, 192] width 323 height 11
click at [323, 190] on input "Enter Keyword" at bounding box center [411, 192] width 323 height 11
type input "***"
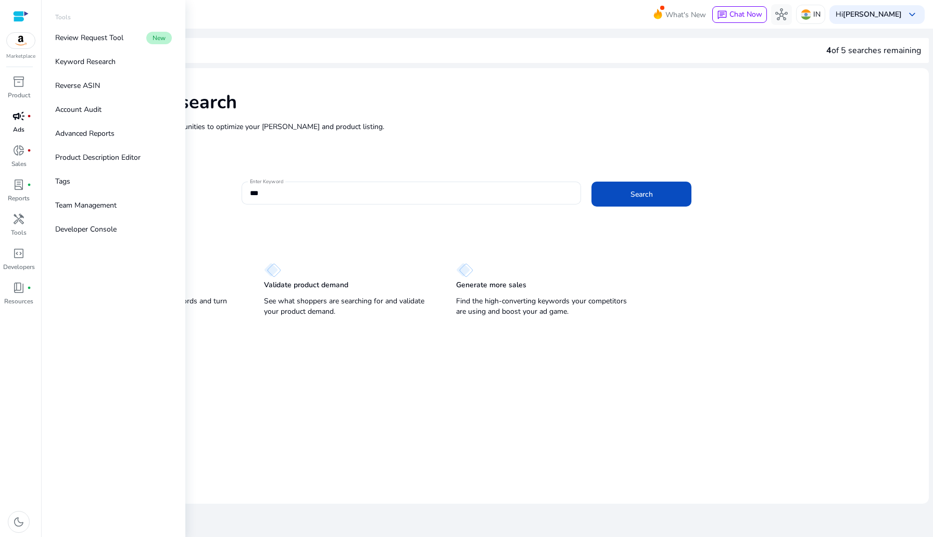
click at [10, 110] on div "campaign fiber_manual_record" at bounding box center [18, 116] width 29 height 17
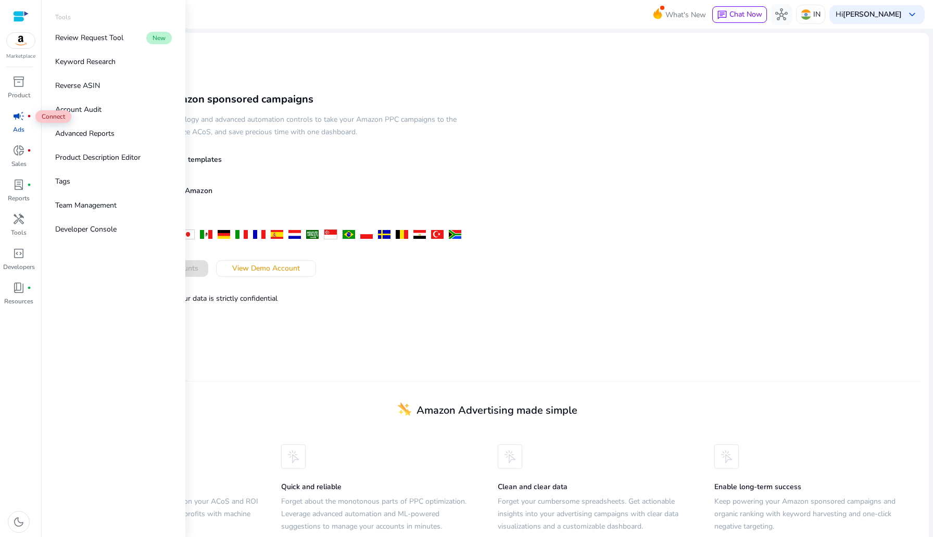
click at [16, 117] on span "campaign" at bounding box center [18, 116] width 12 height 12
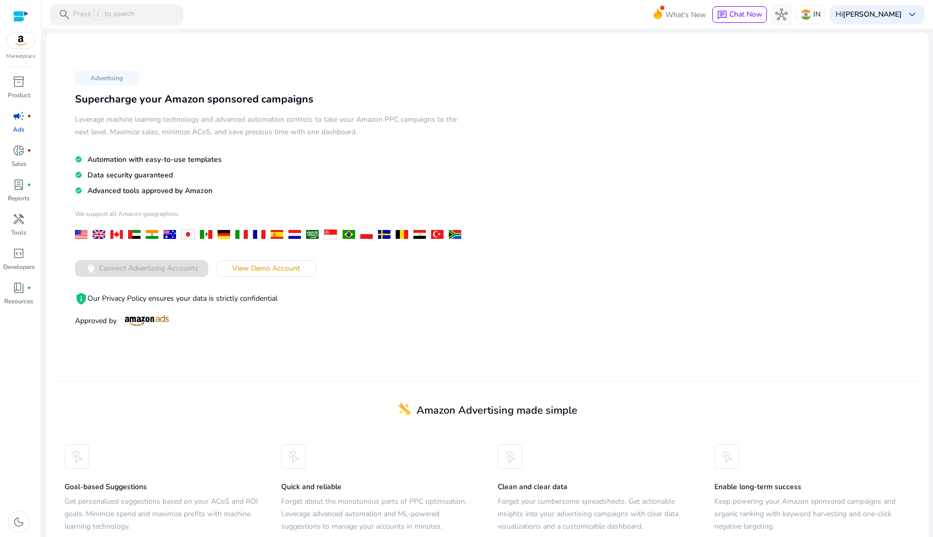
click at [259, 251] on div "Advertising Supercharge your Amazon sponsored campaigns Leverage machine learni…" at bounding box center [270, 198] width 433 height 262
click at [263, 267] on span "View Demo Account" at bounding box center [266, 268] width 68 height 11
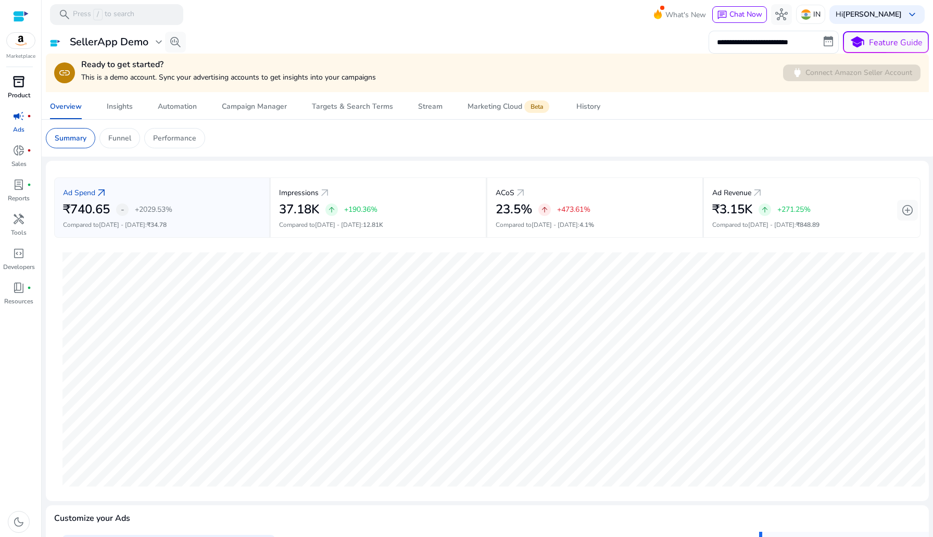
click at [22, 95] on p "Product" at bounding box center [19, 95] width 22 height 9
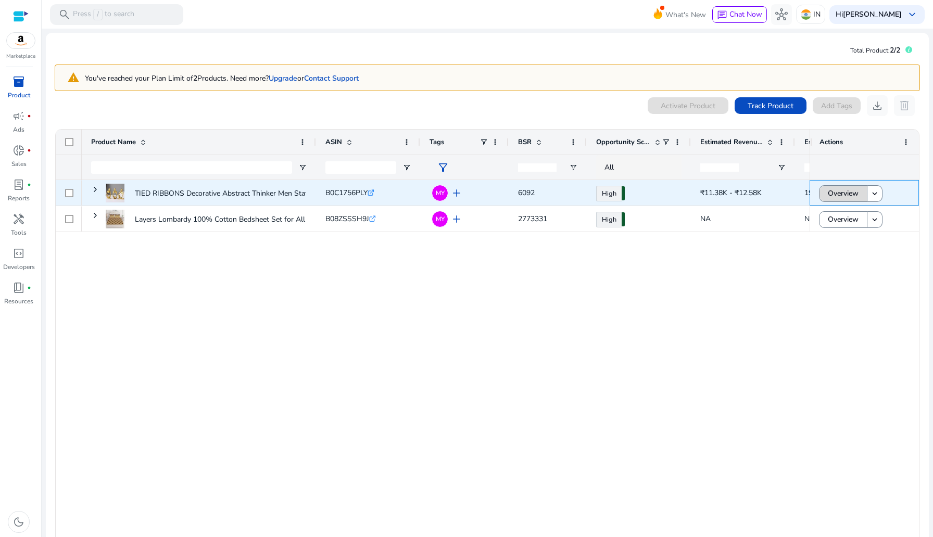
click at [845, 185] on span "Overview" at bounding box center [842, 193] width 31 height 21
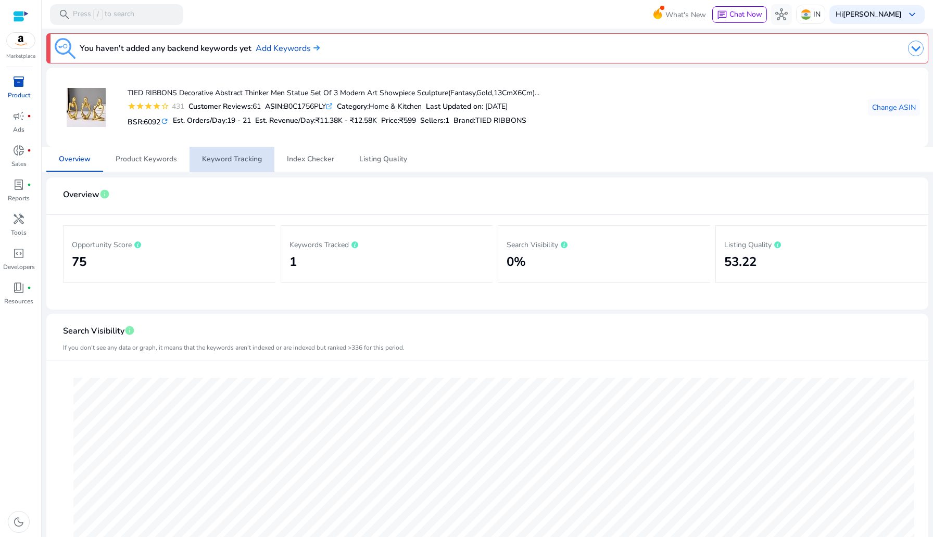
click at [255, 171] on span "Keyword Tracking" at bounding box center [232, 159] width 60 height 25
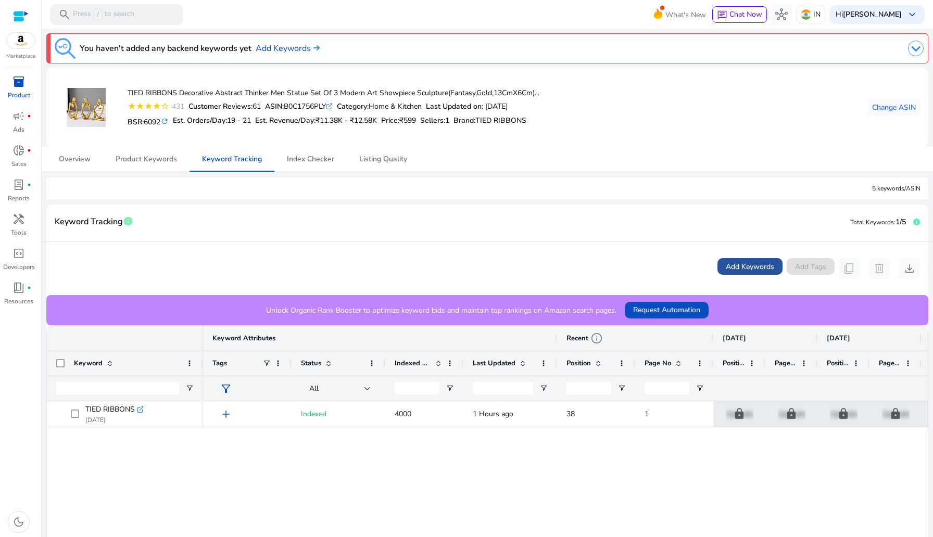
click at [744, 266] on span "Add Keywords" at bounding box center [749, 266] width 48 height 11
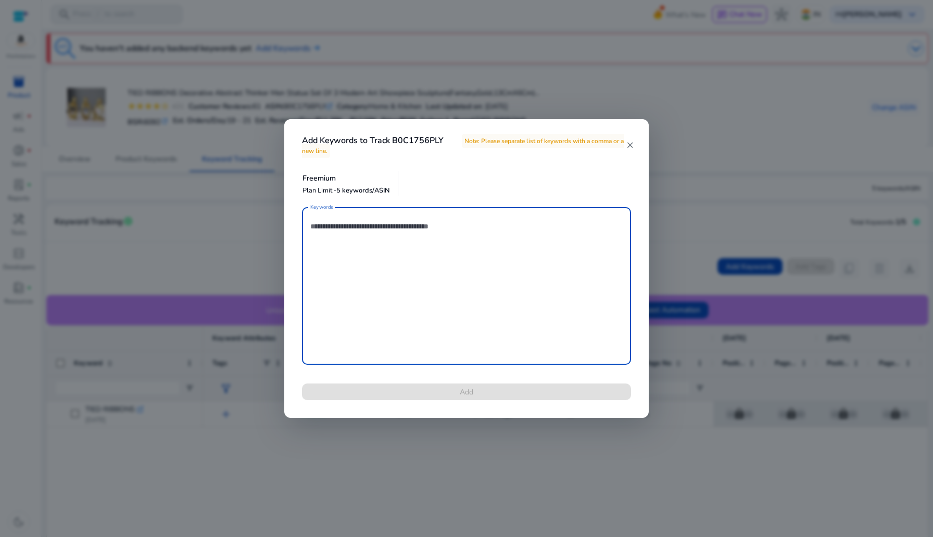
click at [463, 330] on textarea "Keywords" at bounding box center [466, 285] width 312 height 147
paste textarea "**********"
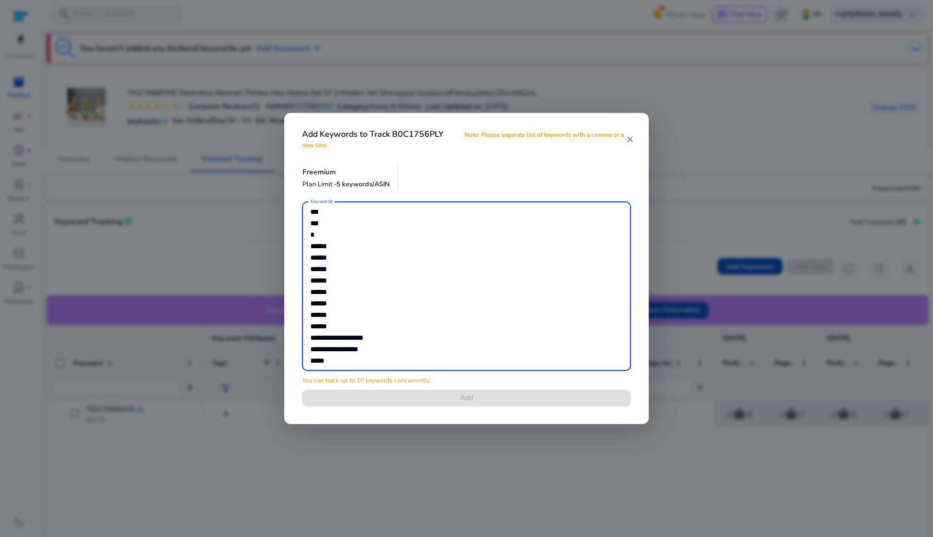
drag, startPoint x: 312, startPoint y: 298, endPoint x: 606, endPoint y: 420, distance: 318.7
click at [606, 420] on div "**********" at bounding box center [466, 268] width 364 height 311
drag, startPoint x: 327, startPoint y: 272, endPoint x: 413, endPoint y: 437, distance: 186.4
click at [413, 437] on div "**********" at bounding box center [466, 268] width 933 height 537
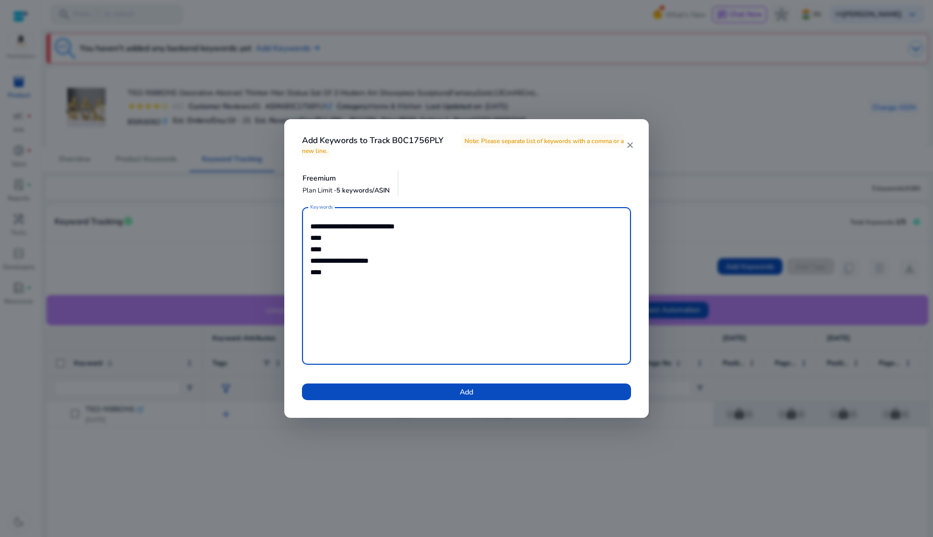
scroll to position [0, 0]
type textarea "**********"
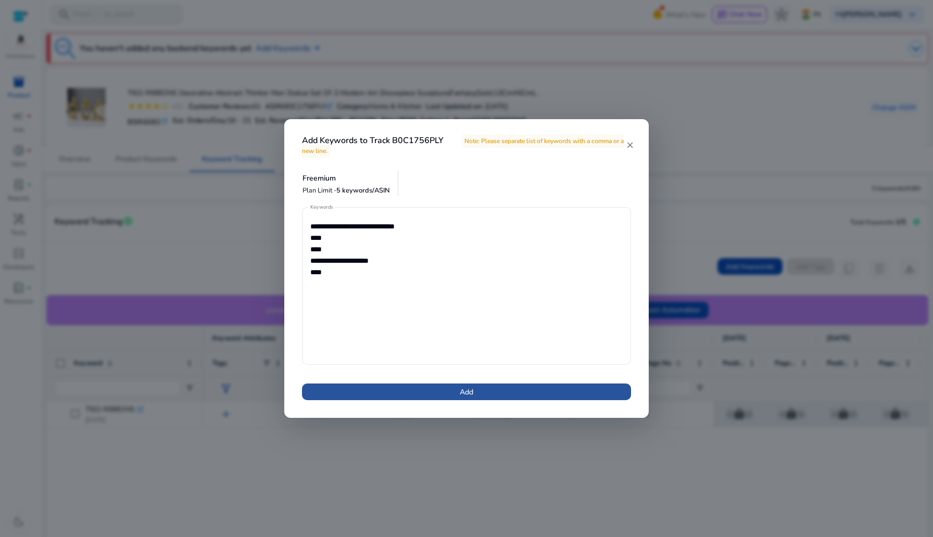
click at [454, 393] on span at bounding box center [466, 391] width 329 height 25
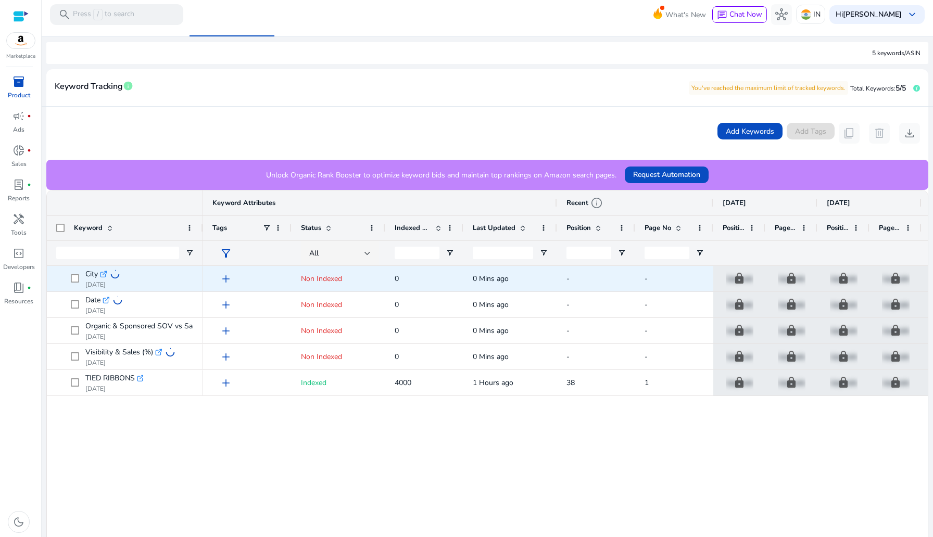
scroll to position [135, 0]
